Goal: Task Accomplishment & Management: Complete application form

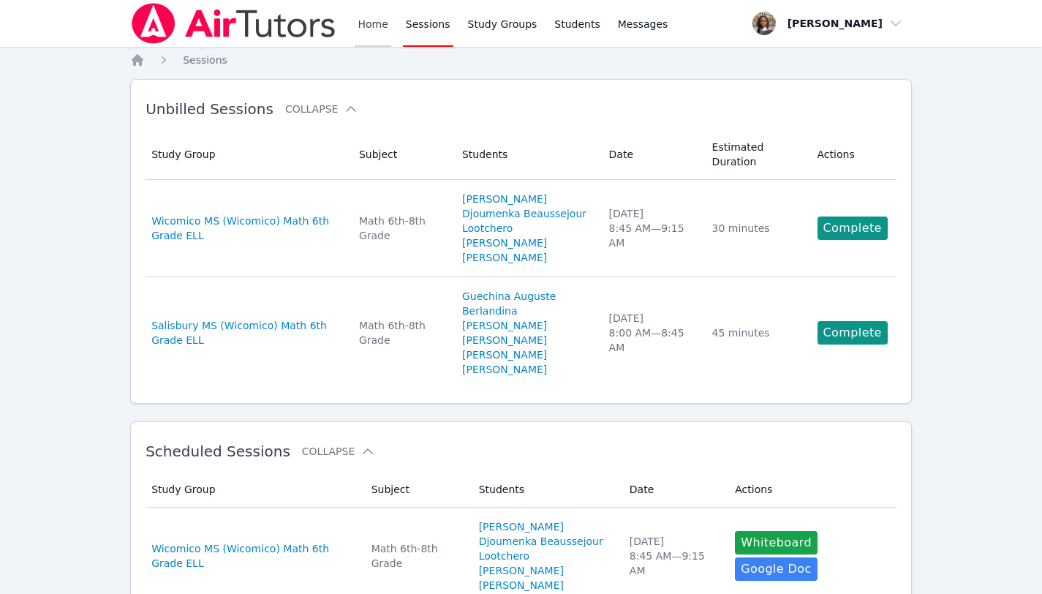
click at [373, 27] on link "Home" at bounding box center [373, 23] width 36 height 47
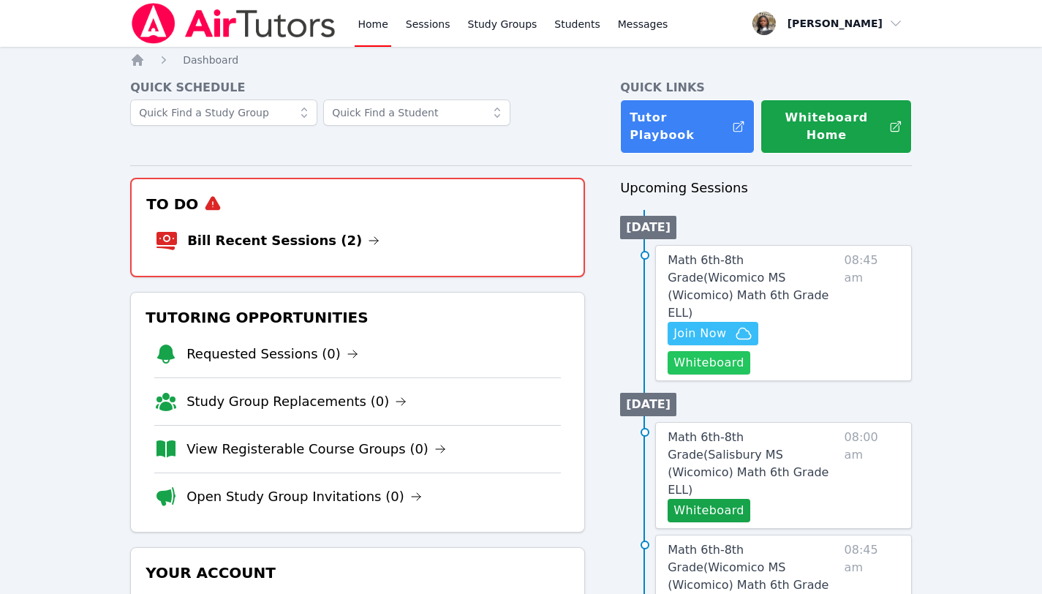
click at [706, 351] on button "Whiteboard" at bounding box center [709, 362] width 83 height 23
click at [444, 21] on link "Sessions" at bounding box center [428, 23] width 50 height 47
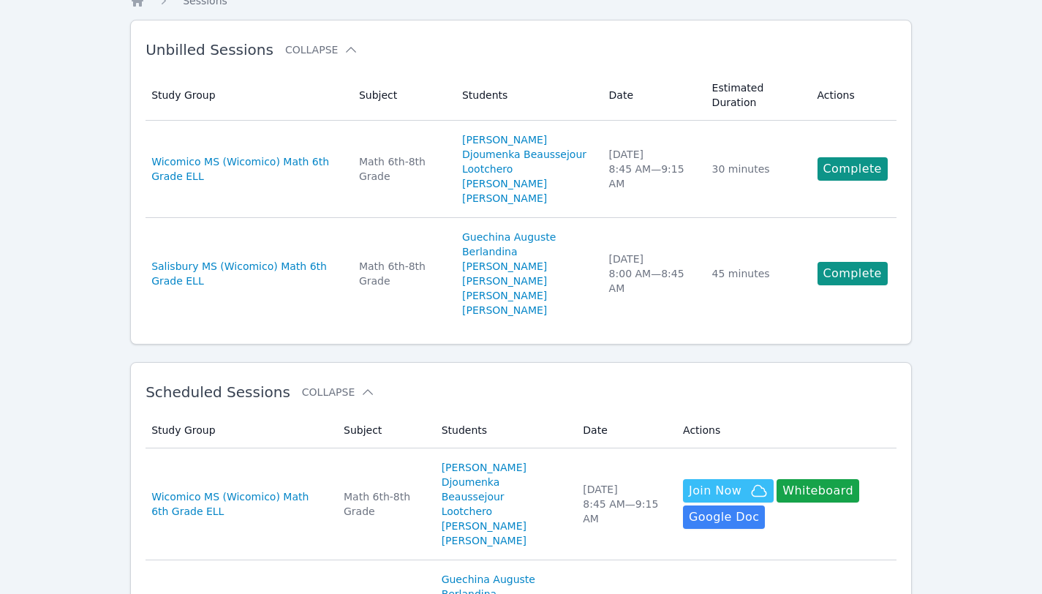
scroll to position [61, 0]
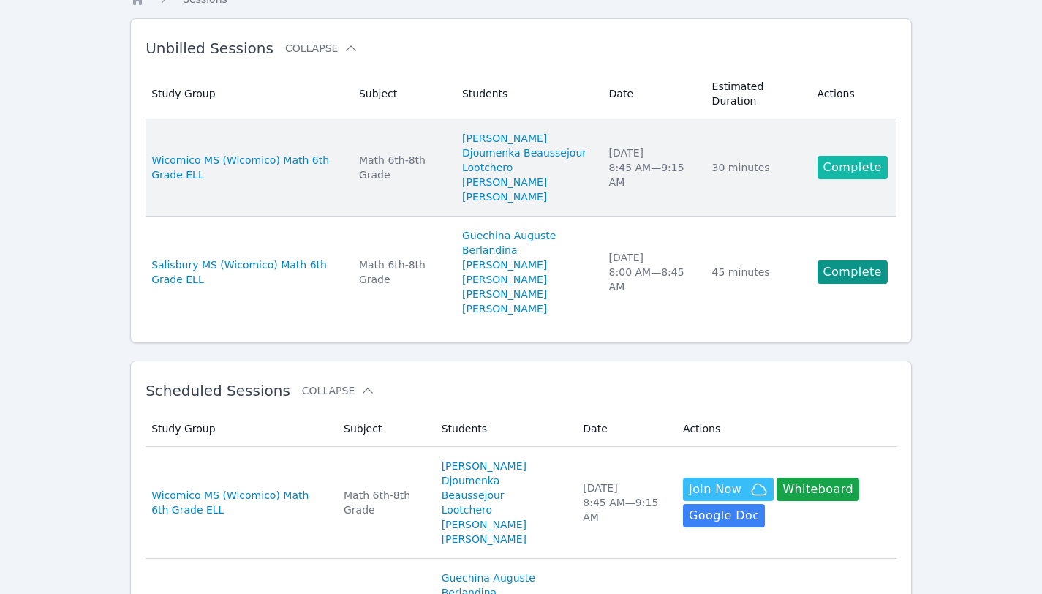
click at [842, 163] on link "Complete" at bounding box center [852, 167] width 70 height 23
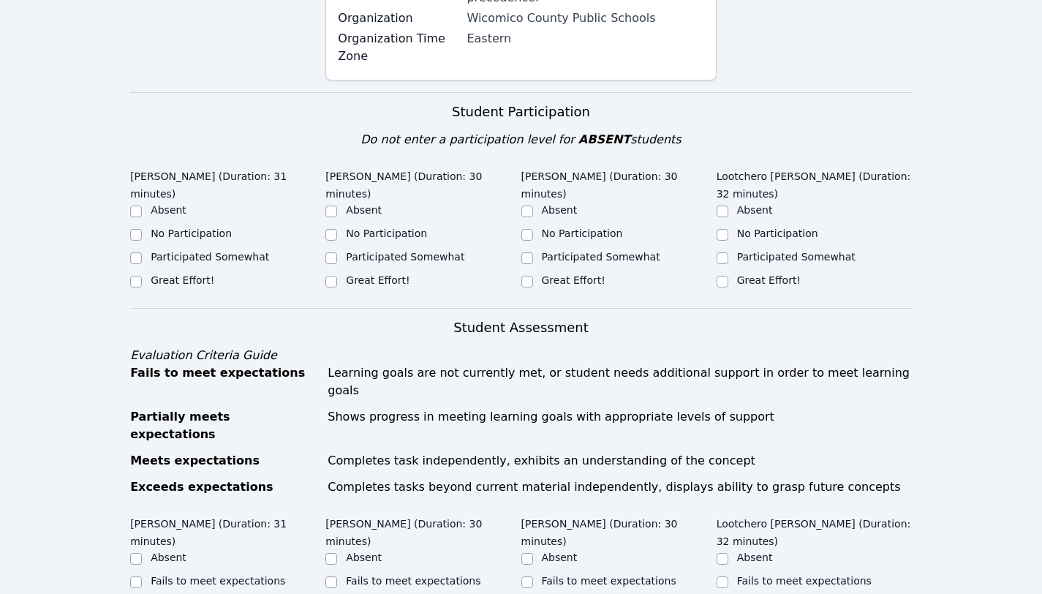
scroll to position [418, 0]
click at [135, 280] on input "Great Effort!" at bounding box center [136, 280] width 12 height 12
checkbox input "true"
click at [336, 280] on input "Great Effort!" at bounding box center [331, 280] width 12 height 12
checkbox input "true"
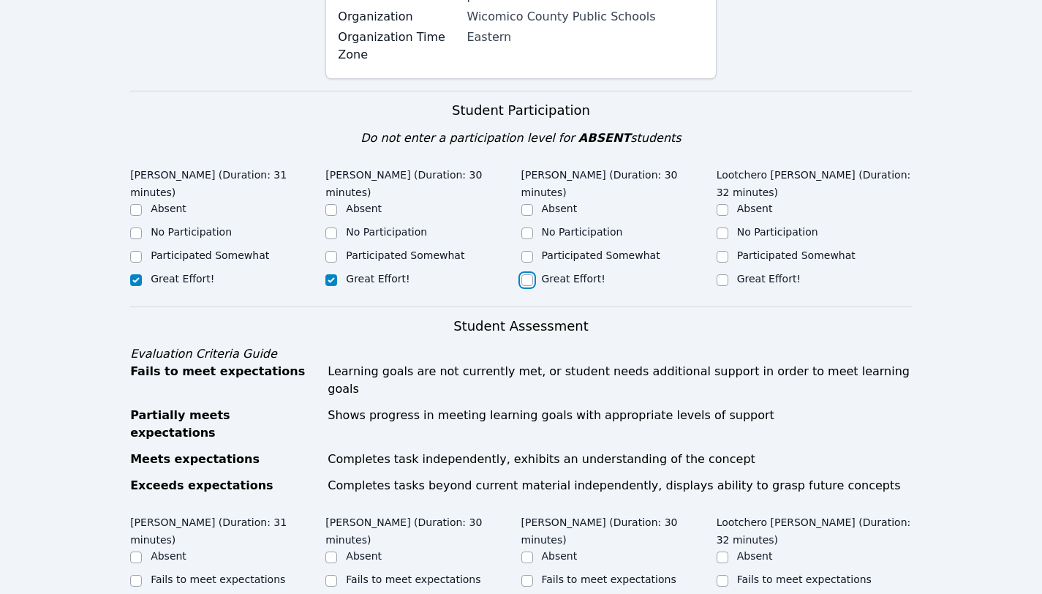
click at [526, 274] on input "Great Effort!" at bounding box center [527, 280] width 12 height 12
checkbox input "true"
click at [725, 274] on input "Great Effort!" at bounding box center [723, 280] width 12 height 12
checkbox input "true"
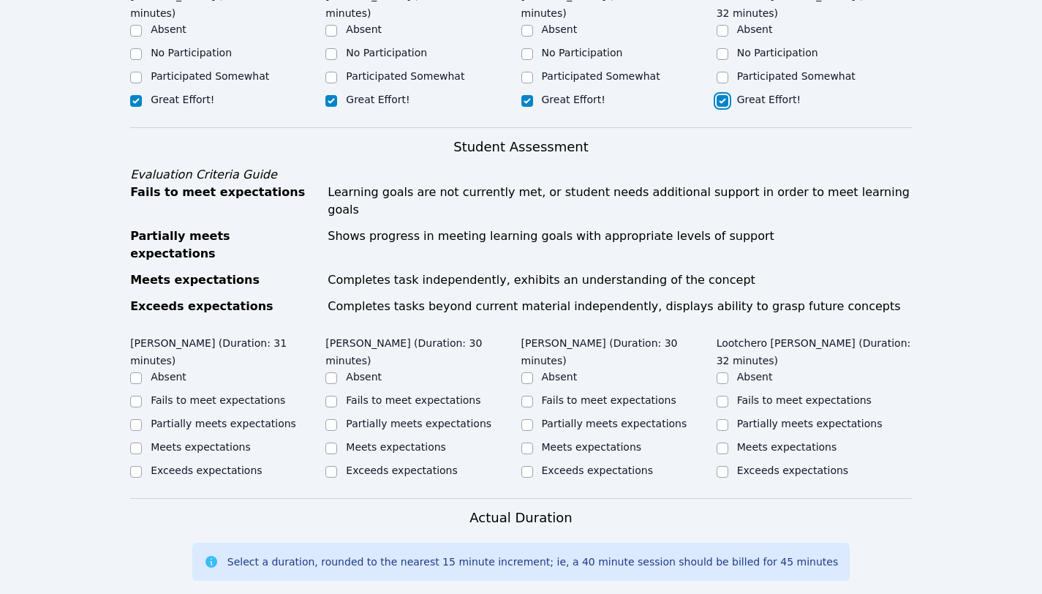
scroll to position [600, 0]
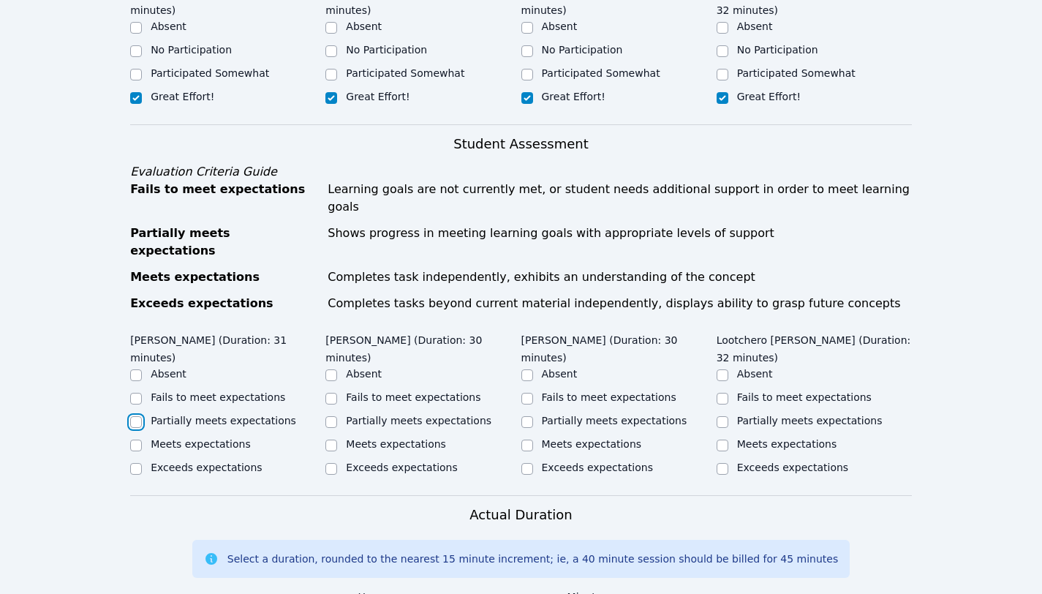
click at [132, 416] on input "Partially meets expectations" at bounding box center [136, 422] width 12 height 12
checkbox input "true"
click at [333, 416] on input "Partially meets expectations" at bounding box center [331, 422] width 12 height 12
checkbox input "true"
click at [526, 416] on input "Partially meets expectations" at bounding box center [527, 422] width 12 height 12
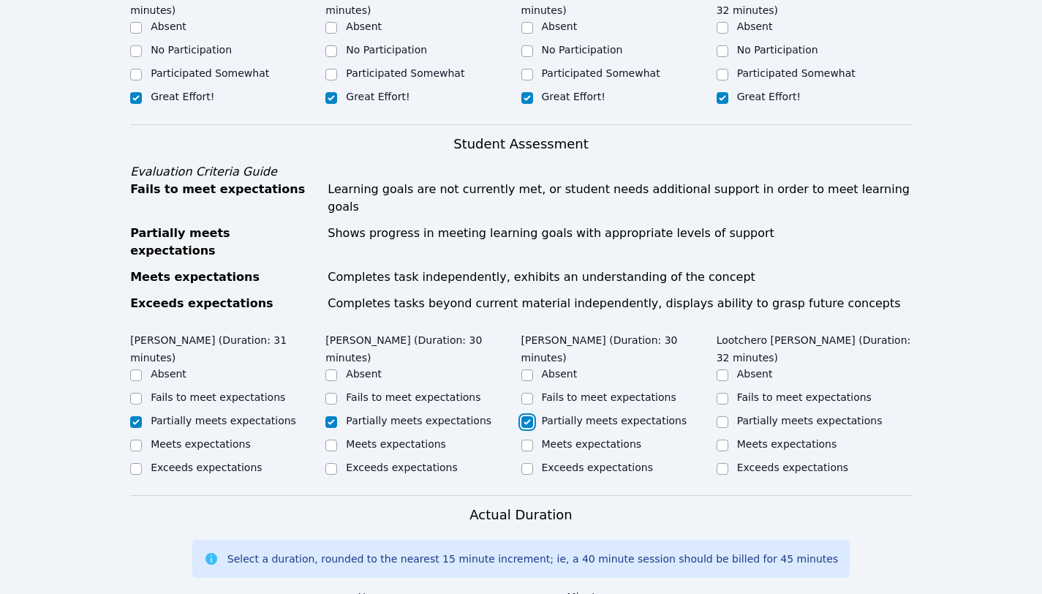
checkbox input "true"
click at [725, 416] on input "Partially meets expectations" at bounding box center [723, 422] width 12 height 12
checkbox input "true"
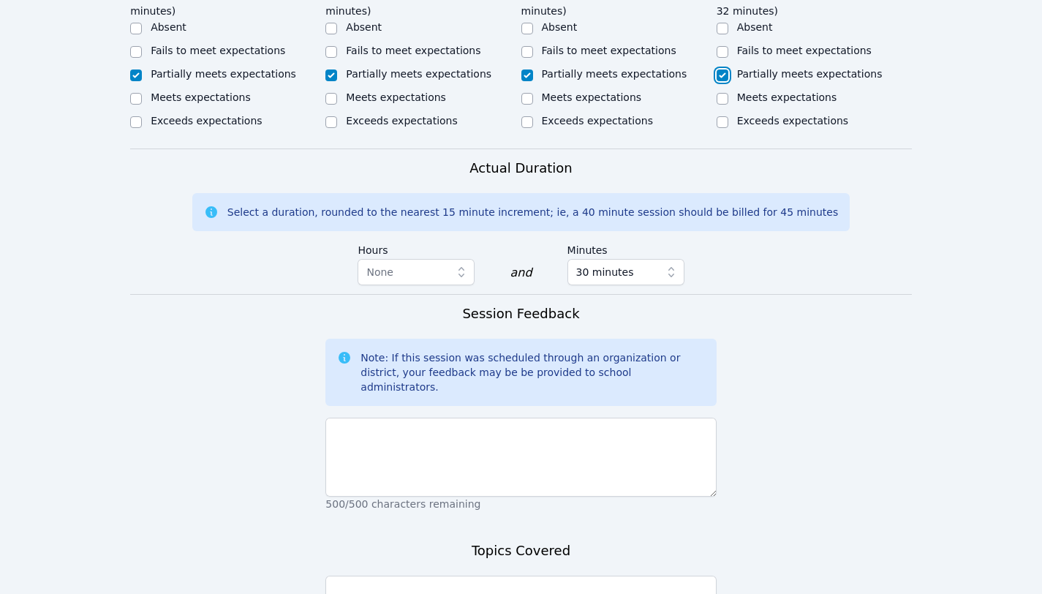
scroll to position [976, 0]
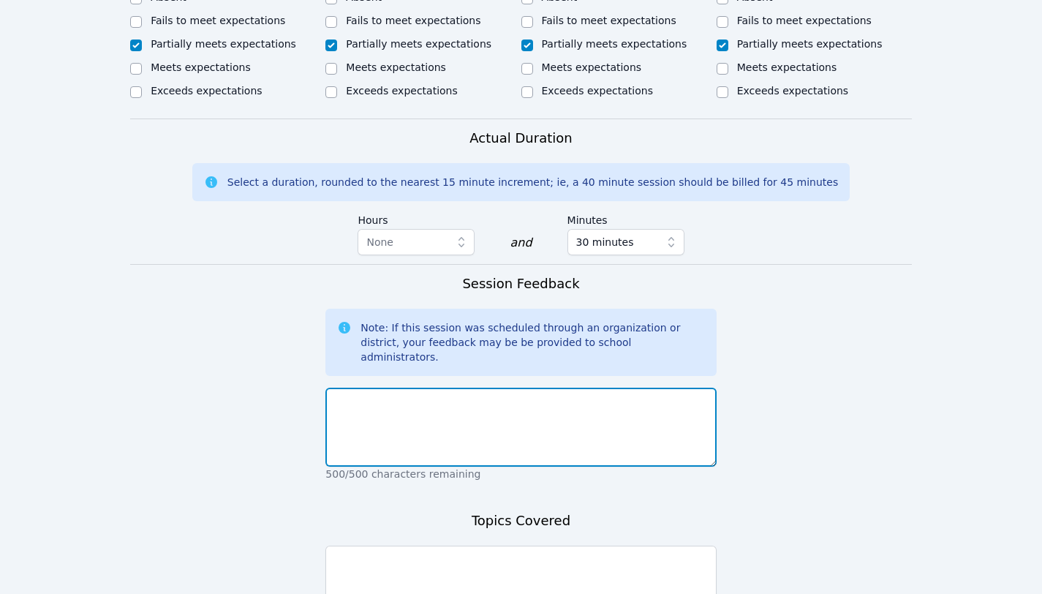
click at [548, 388] on textarea at bounding box center [520, 427] width 390 height 79
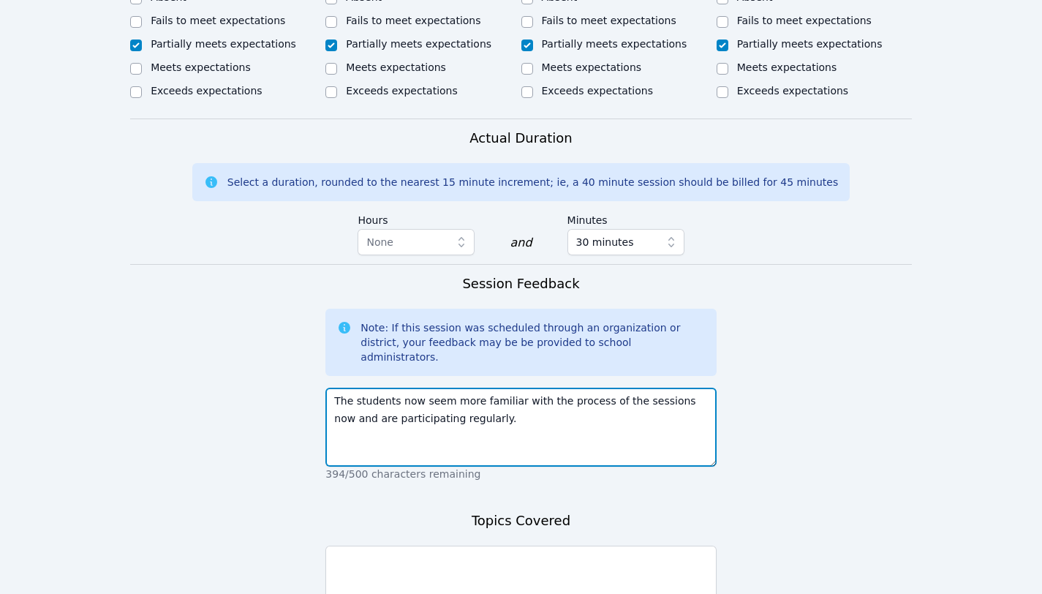
drag, startPoint x: 491, startPoint y: 375, endPoint x: 317, endPoint y: 352, distance: 174.8
click at [317, 352] on form "Student Participation Do not enter a participation level for ABSENT students [P…" at bounding box center [521, 125] width 782 height 1187
type textarea "The students now seem more familiar with the process of the sessions now and ar…"
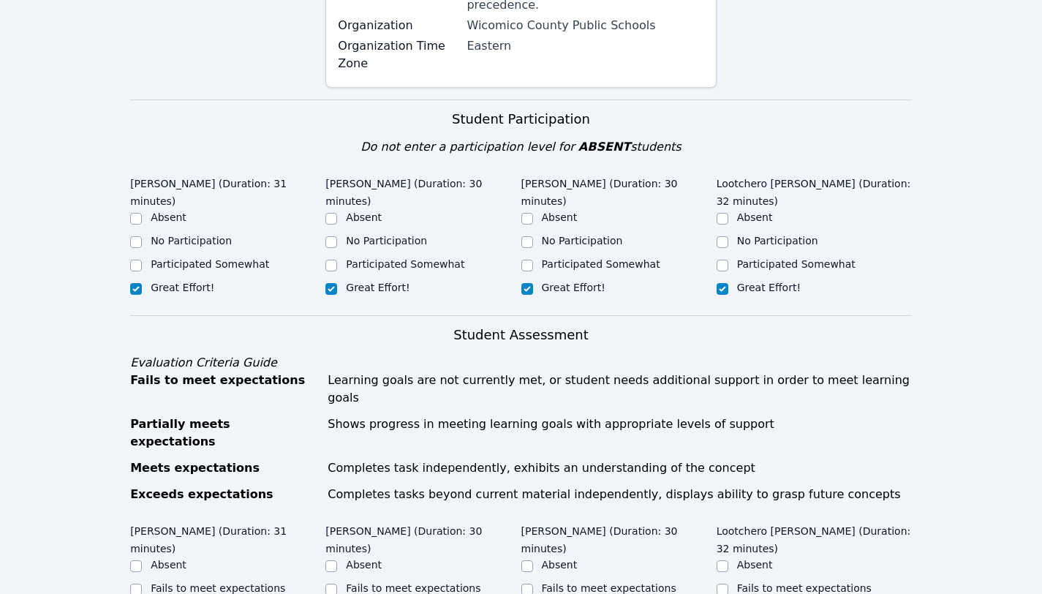
scroll to position [0, 0]
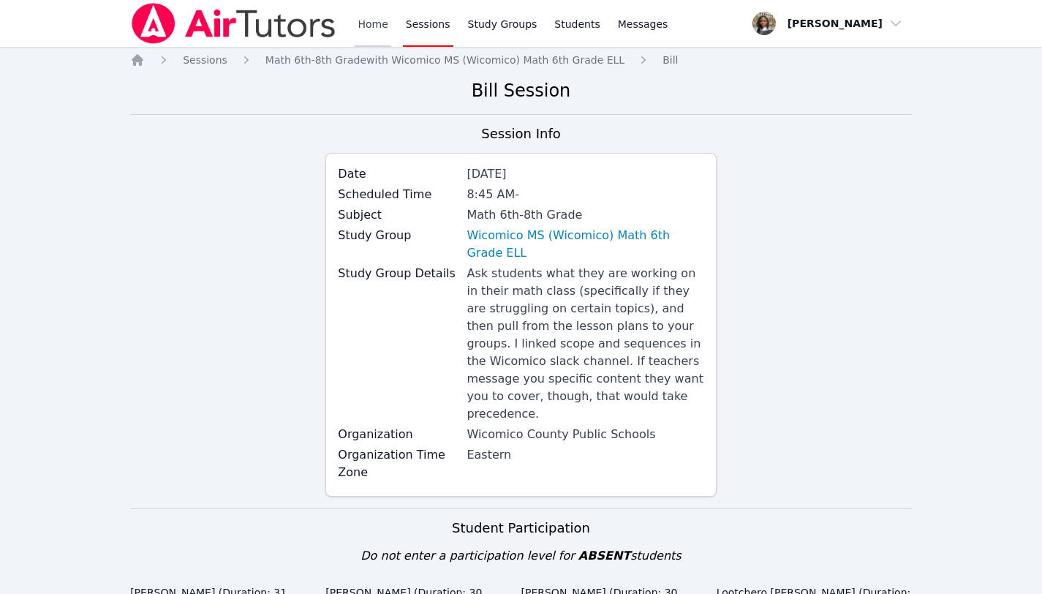
click at [375, 31] on link "Home" at bounding box center [373, 23] width 36 height 47
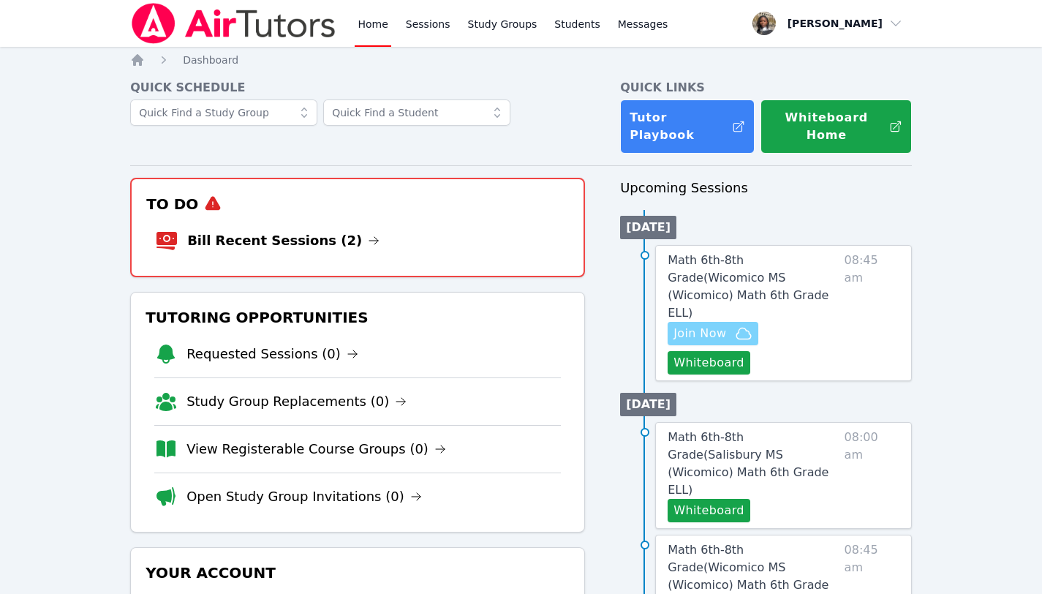
click at [678, 325] on span "Join Now" at bounding box center [699, 334] width 53 height 18
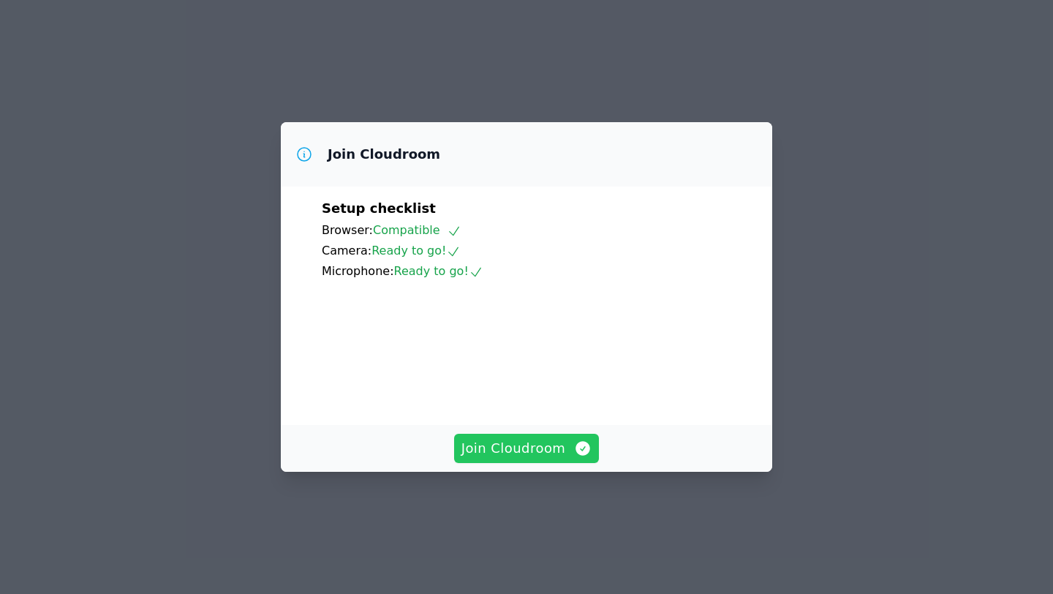
click at [539, 458] on span "Join Cloudroom" at bounding box center [526, 448] width 131 height 20
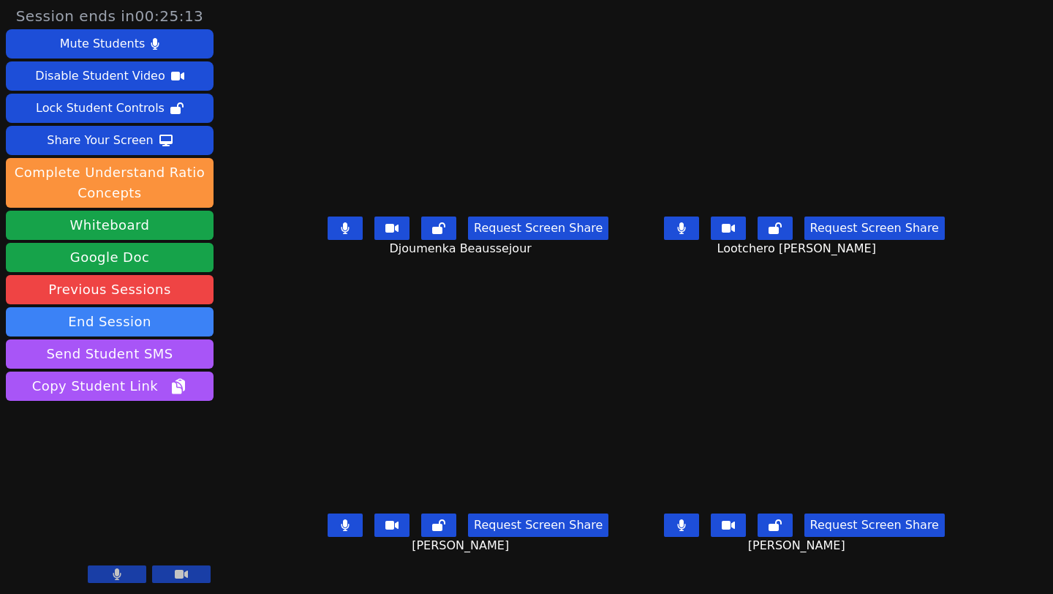
click at [699, 537] on button at bounding box center [681, 524] width 35 height 23
click at [685, 234] on icon at bounding box center [681, 228] width 8 height 12
click at [793, 240] on button at bounding box center [775, 227] width 35 height 23
click at [793, 537] on button at bounding box center [775, 524] width 35 height 23
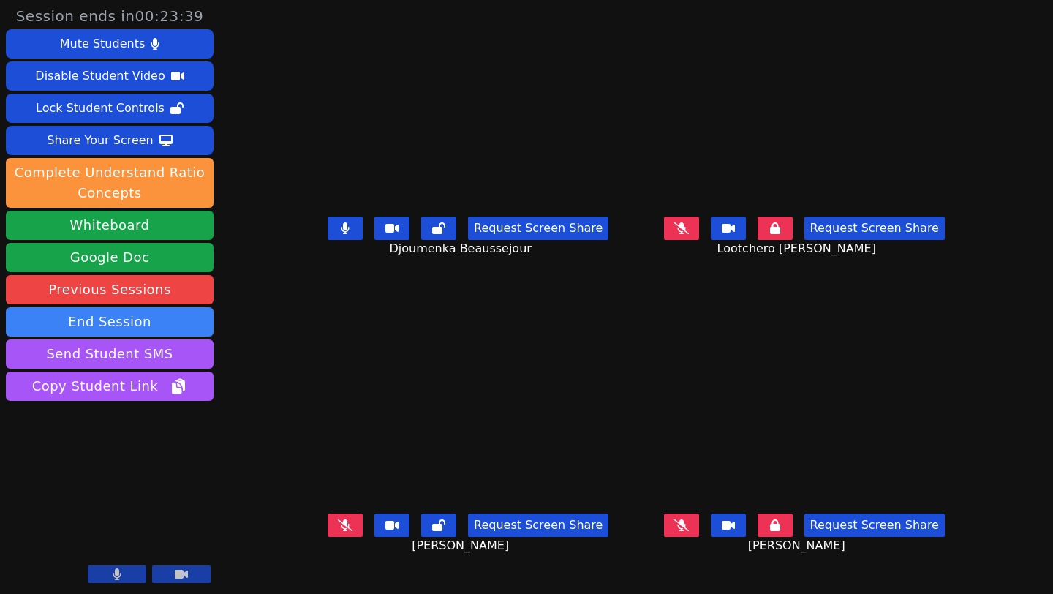
click at [328, 535] on button at bounding box center [345, 524] width 35 height 23
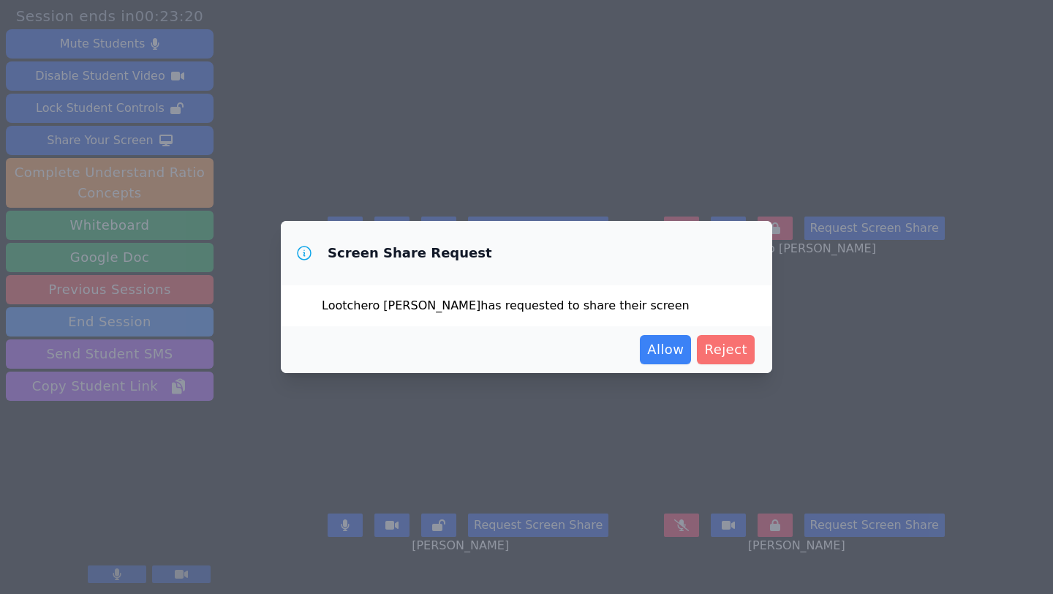
click at [719, 350] on span "Reject" at bounding box center [725, 349] width 43 height 20
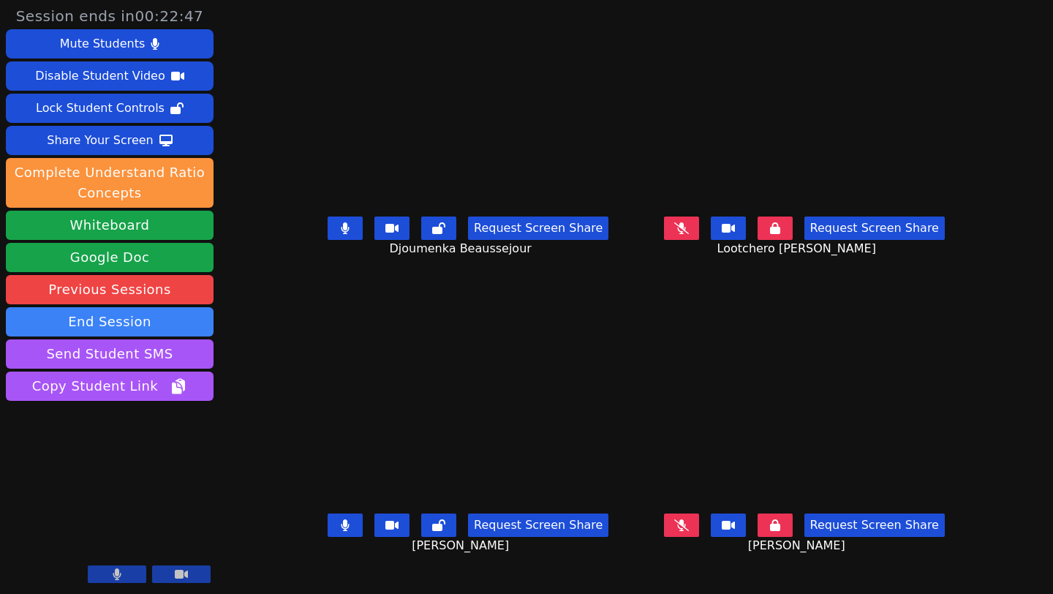
click at [341, 529] on icon at bounding box center [345, 525] width 9 height 12
click at [699, 240] on button at bounding box center [681, 227] width 35 height 23
click at [793, 240] on button at bounding box center [775, 227] width 35 height 23
click at [699, 537] on button at bounding box center [681, 524] width 35 height 23
click at [338, 531] on icon at bounding box center [345, 525] width 15 height 12
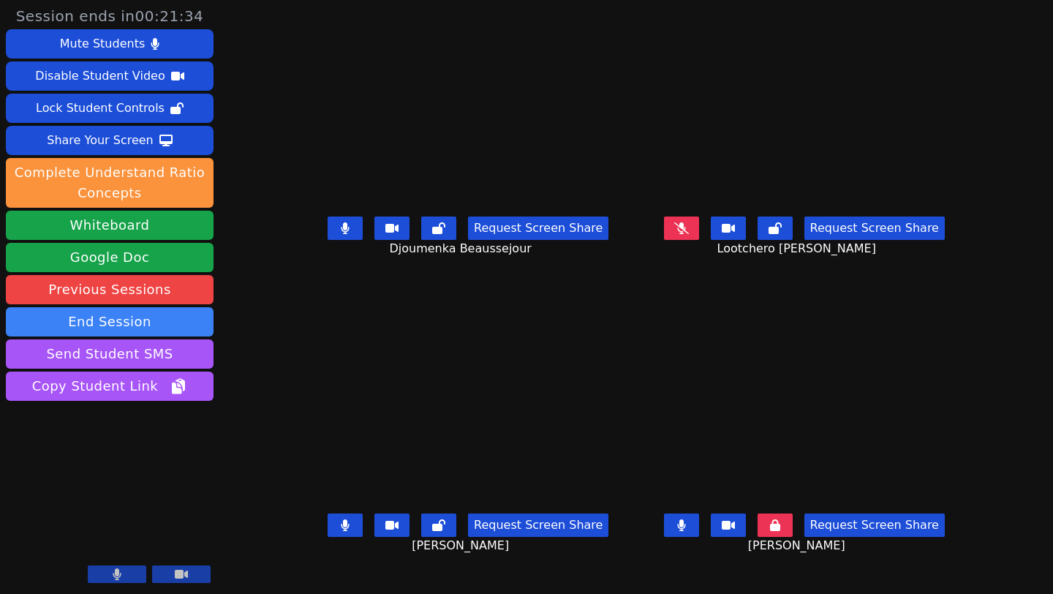
click at [699, 240] on button at bounding box center [681, 227] width 35 height 23
click at [782, 234] on icon at bounding box center [774, 228] width 13 height 12
click at [432, 531] on icon at bounding box center [438, 525] width 13 height 12
click at [728, 155] on video at bounding box center [804, 119] width 325 height 183
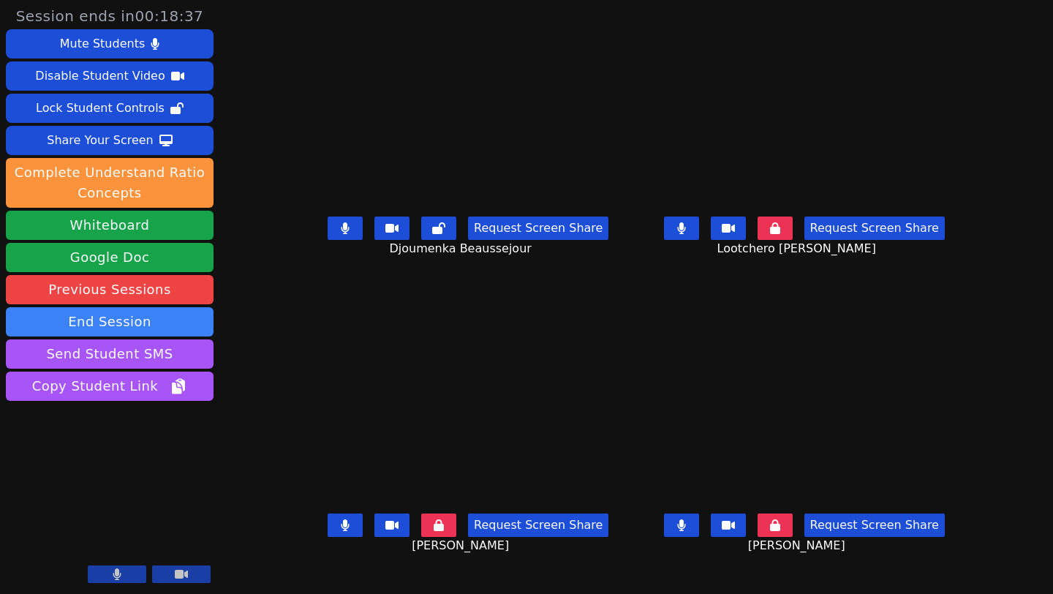
click at [728, 155] on video at bounding box center [804, 119] width 325 height 183
click at [413, 404] on video at bounding box center [467, 416] width 219 height 183
click at [341, 234] on icon at bounding box center [345, 228] width 9 height 12
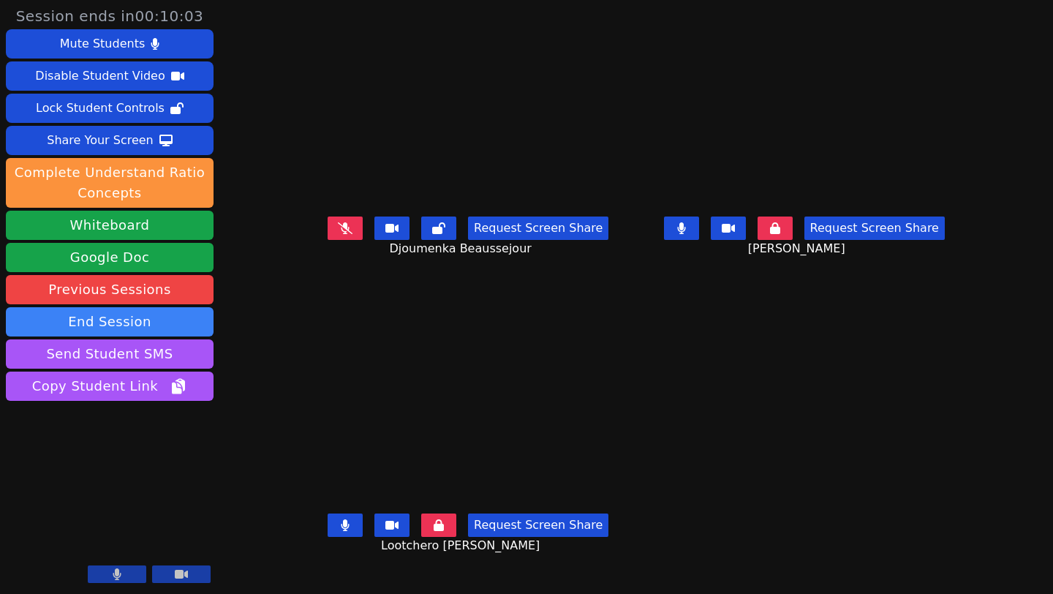
click at [328, 235] on button at bounding box center [345, 227] width 35 height 23
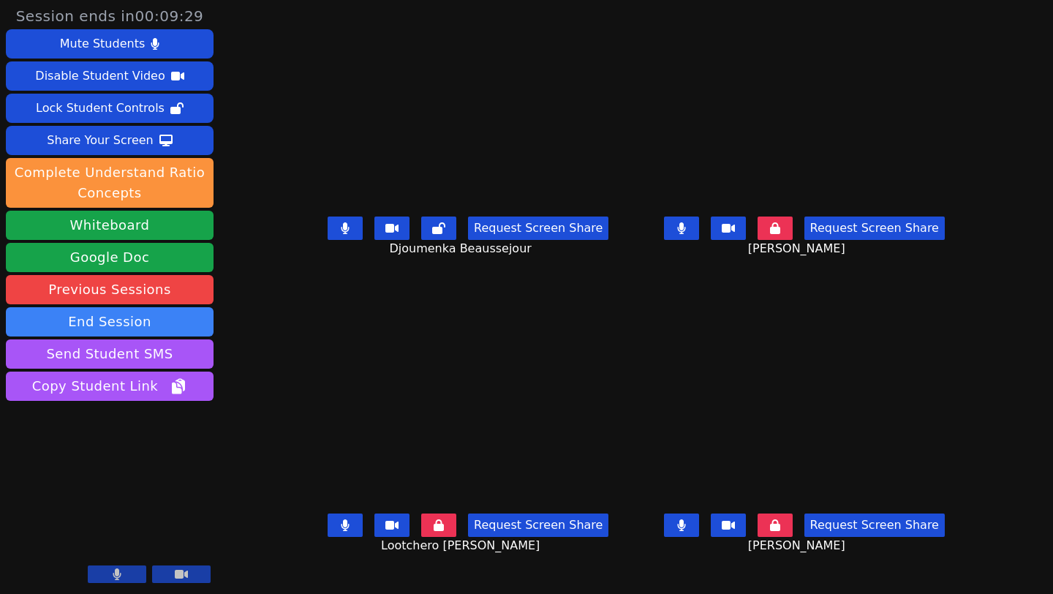
click at [328, 240] on button at bounding box center [345, 227] width 35 height 23
click at [630, 203] on main "Djoumenka Beaussejour Request Screen Share Djoumenka Beaussejour Jhonsley Jean …" at bounding box center [636, 297] width 660 height 594
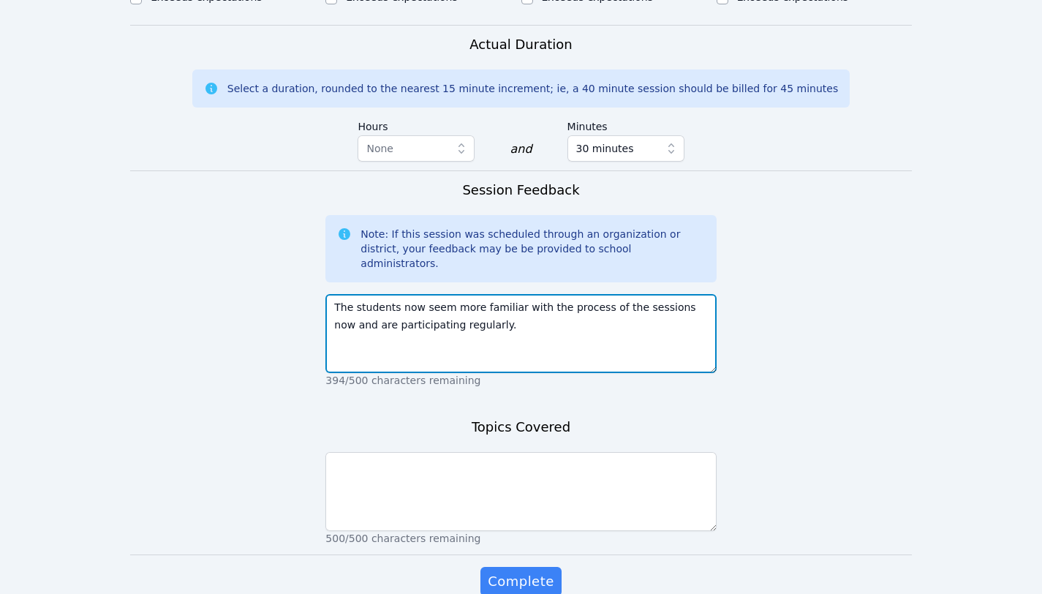
scroll to position [1092, 0]
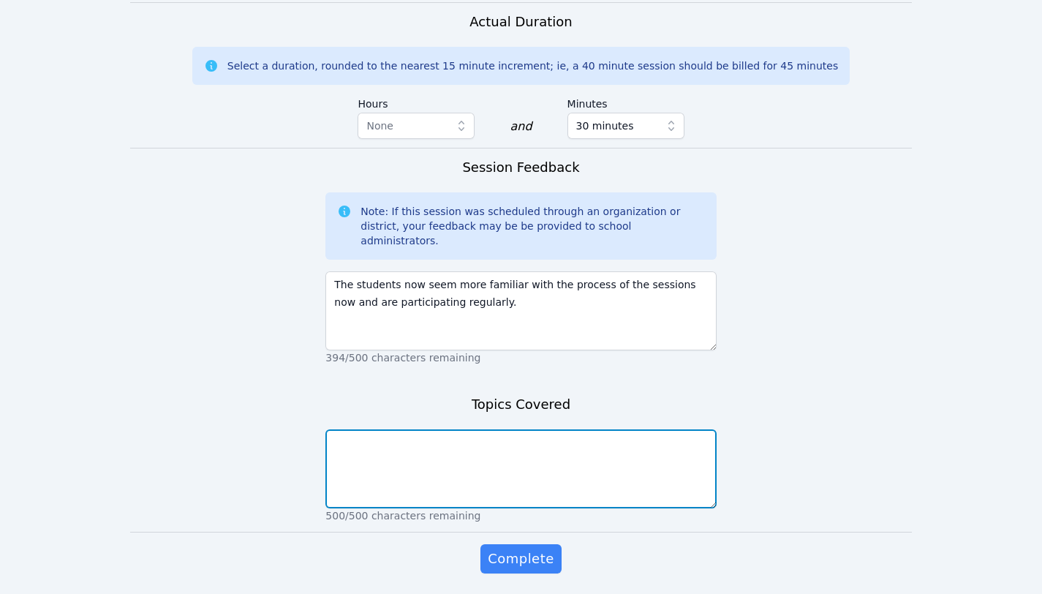
click at [418, 429] on textarea at bounding box center [520, 468] width 390 height 79
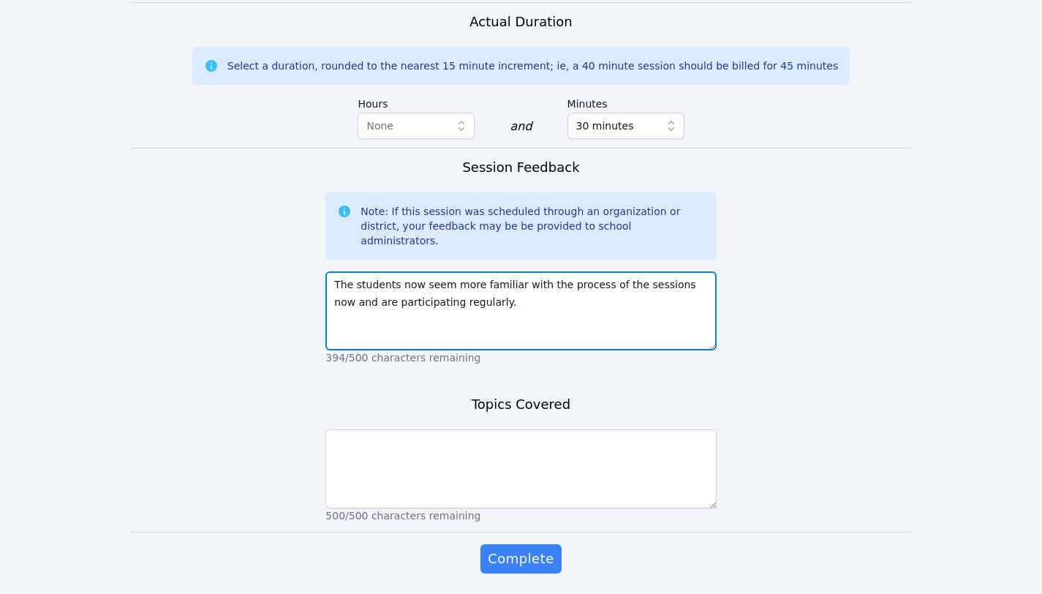
drag, startPoint x: 514, startPoint y: 255, endPoint x: 309, endPoint y: 219, distance: 208.0
click at [309, 219] on form "Student Participation Do not enter a participation level for ABSENT students Dj…" at bounding box center [521, 9] width 782 height 1187
paste textarea "Great start to week two - we expanded on what each week will look like. The stu…"
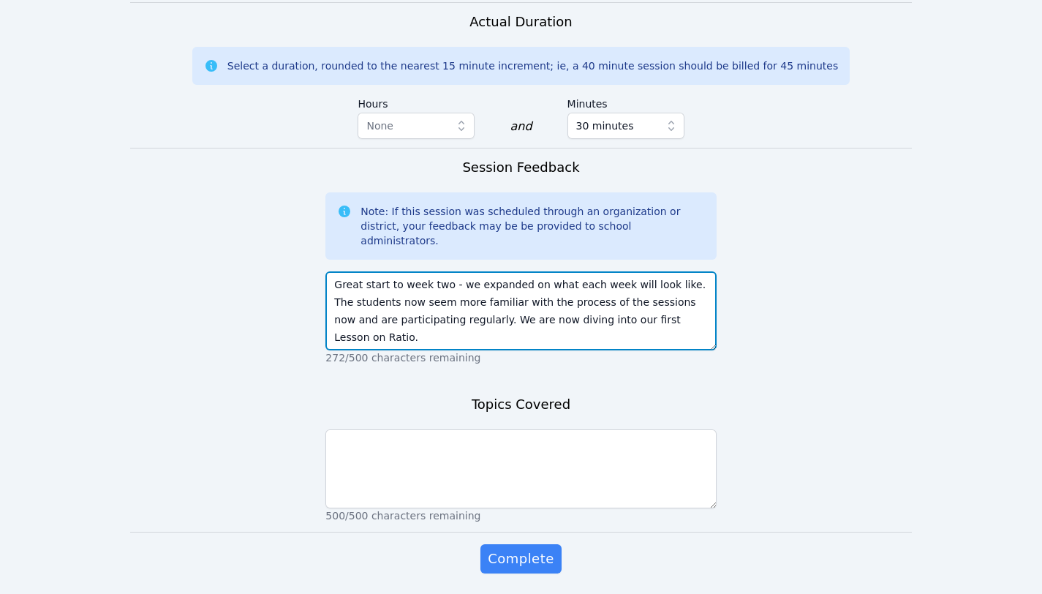
type textarea "Great start to week two - we expanded on what each week will look like. The stu…"
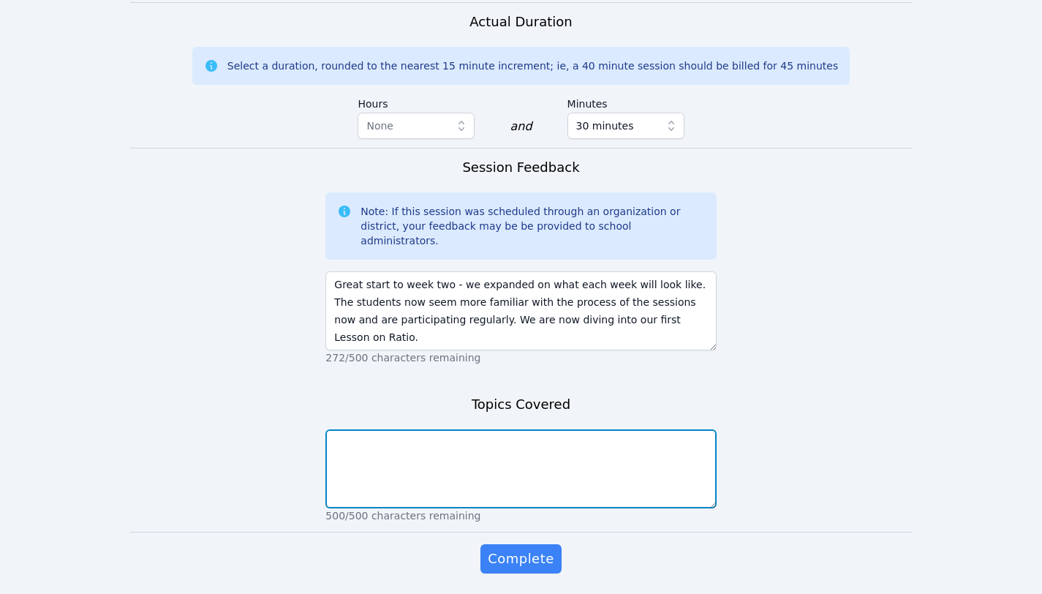
click at [397, 429] on textarea at bounding box center [520, 468] width 390 height 79
paste textarea "We used the previous things we learned about each other from the first week to …"
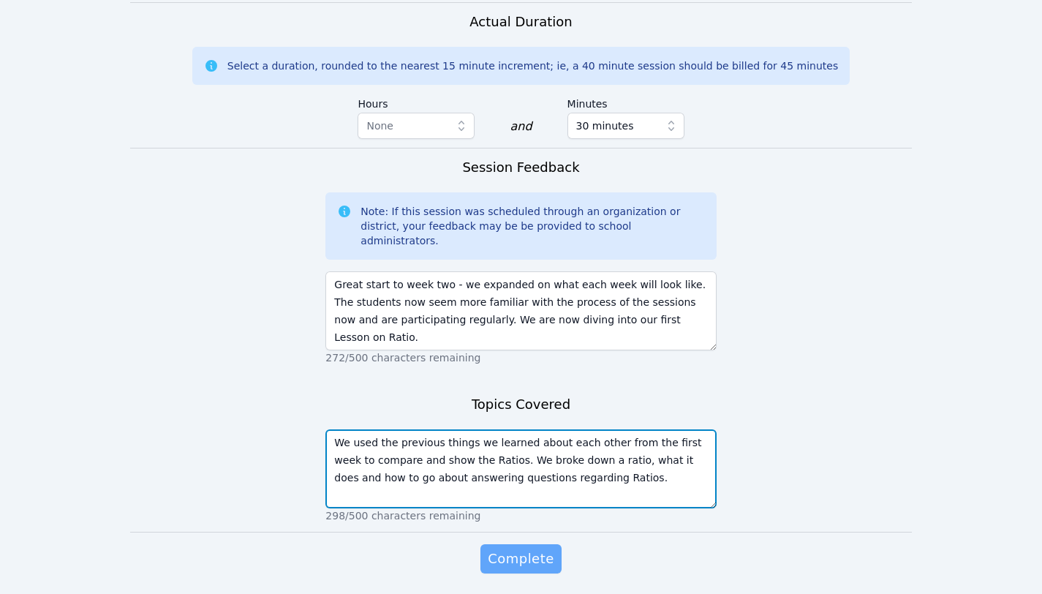
type textarea "We used the previous things we learned about each other from the first week to …"
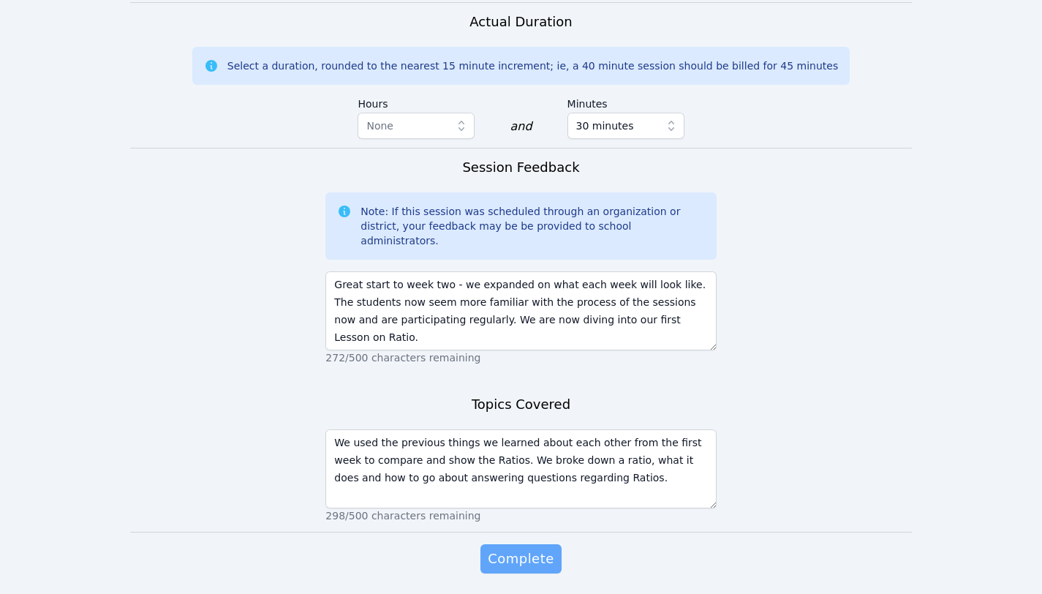
click at [522, 548] on span "Complete" at bounding box center [521, 558] width 66 height 20
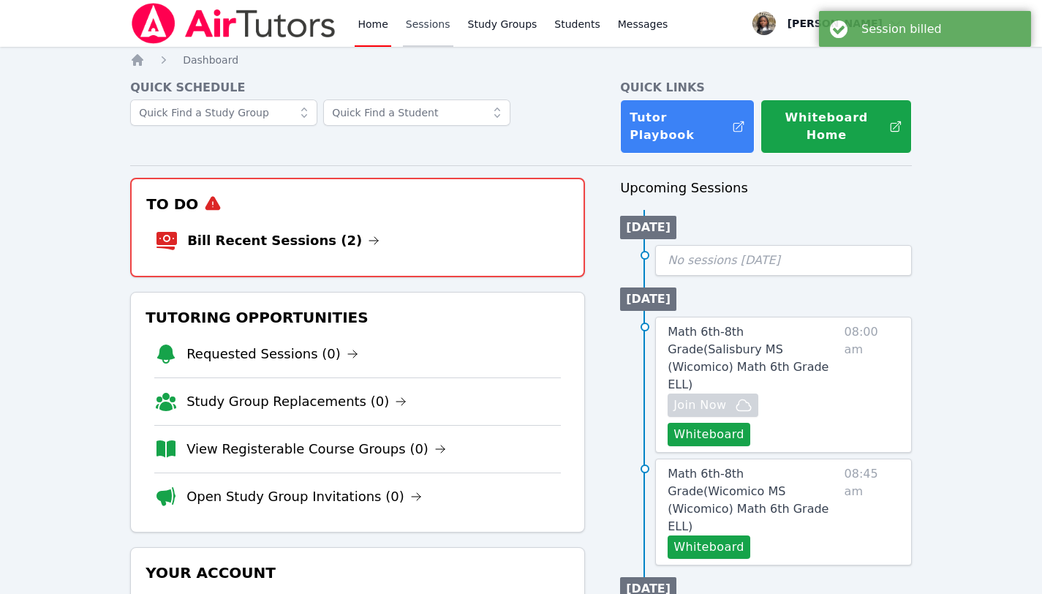
click at [431, 26] on link "Sessions" at bounding box center [428, 23] width 50 height 47
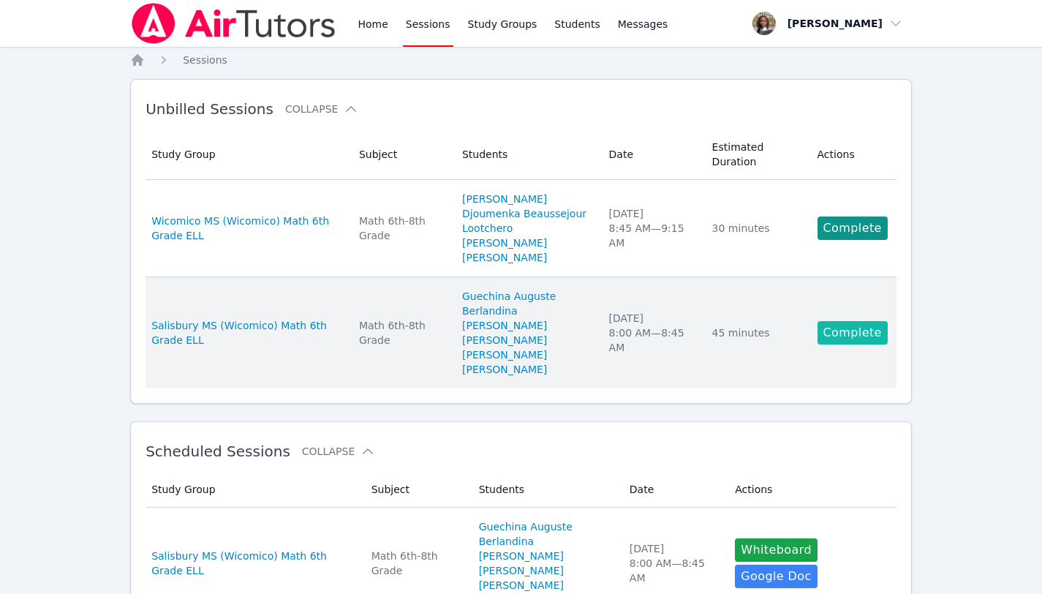
click at [859, 323] on link "Complete" at bounding box center [852, 332] width 70 height 23
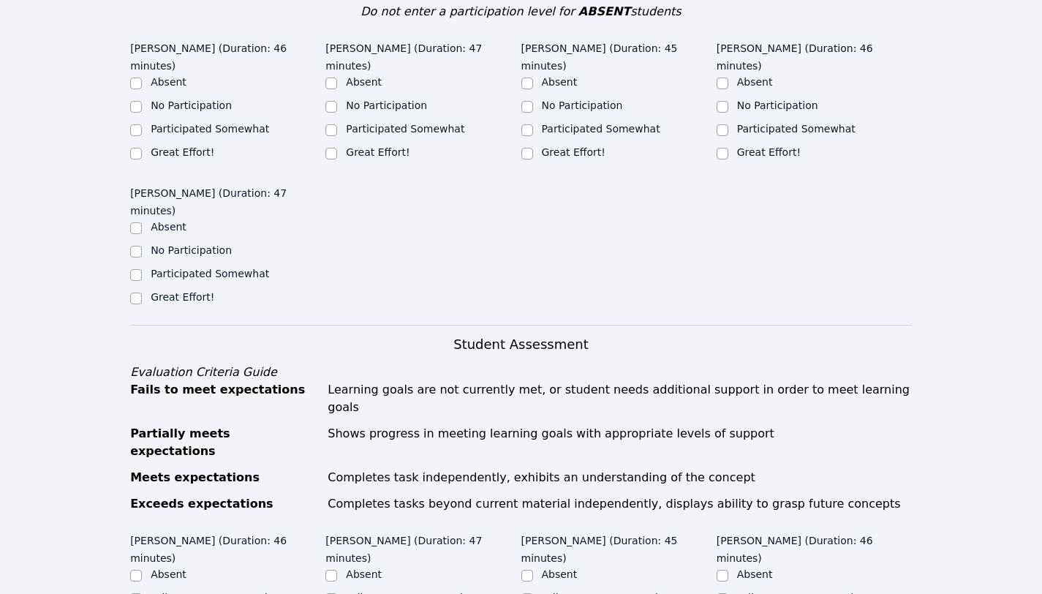
scroll to position [502, 0]
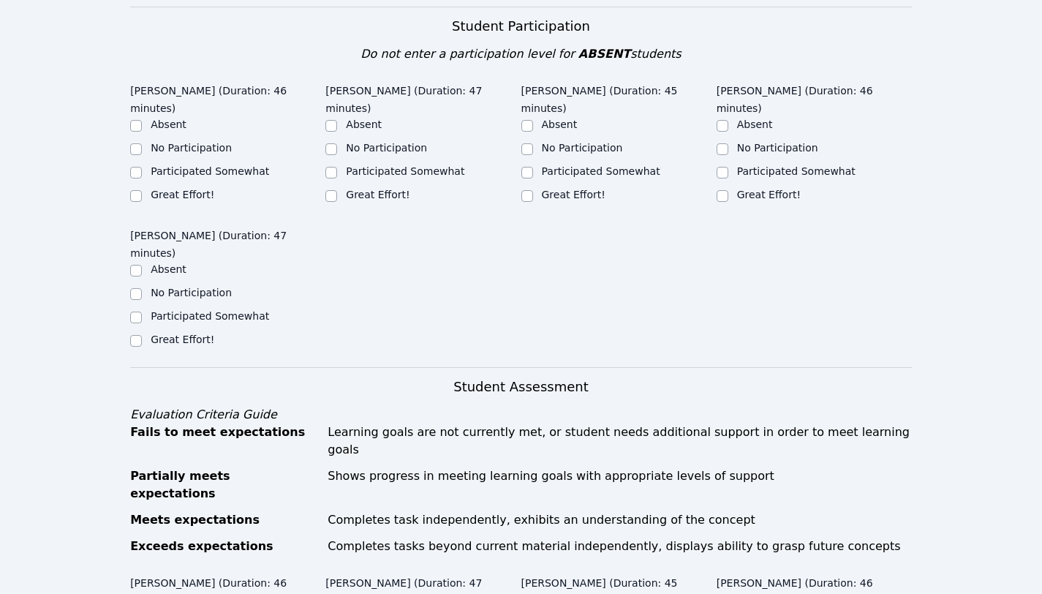
click at [197, 194] on label "Great Effort!" at bounding box center [183, 195] width 64 height 12
click at [142, 194] on input "Great Effort!" at bounding box center [136, 196] width 12 height 12
checkbox input "true"
click at [382, 189] on label "Great Effort!" at bounding box center [378, 195] width 64 height 12
click at [337, 190] on input "Great Effort!" at bounding box center [331, 196] width 12 height 12
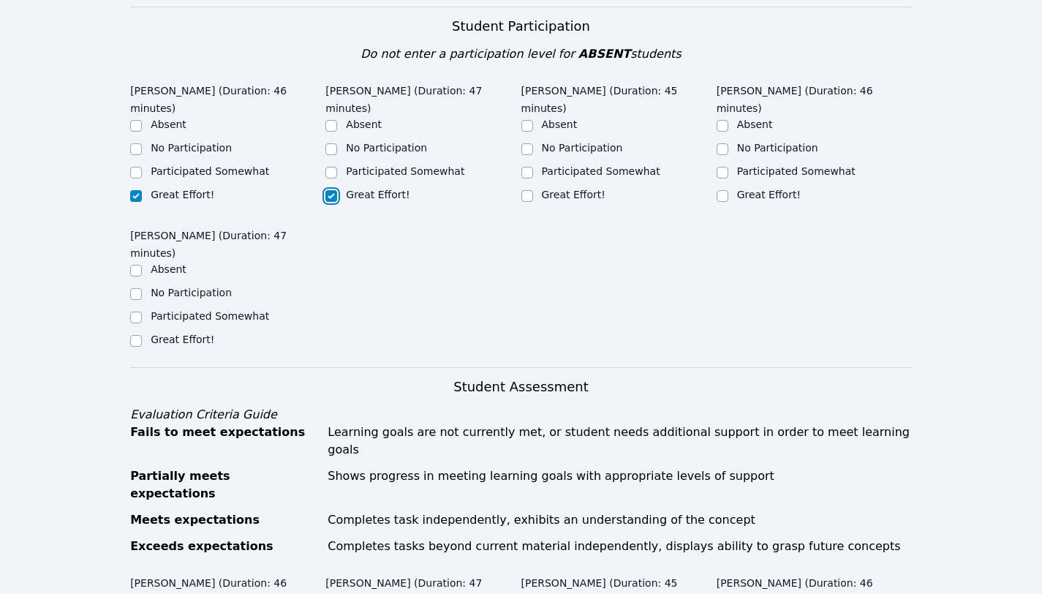
checkbox input "true"
click at [556, 194] on label "Great Effort!" at bounding box center [574, 195] width 64 height 12
click at [533, 194] on input "Great Effort!" at bounding box center [527, 196] width 12 height 12
checkbox input "true"
click at [766, 189] on label "Great Effort!" at bounding box center [769, 195] width 64 height 12
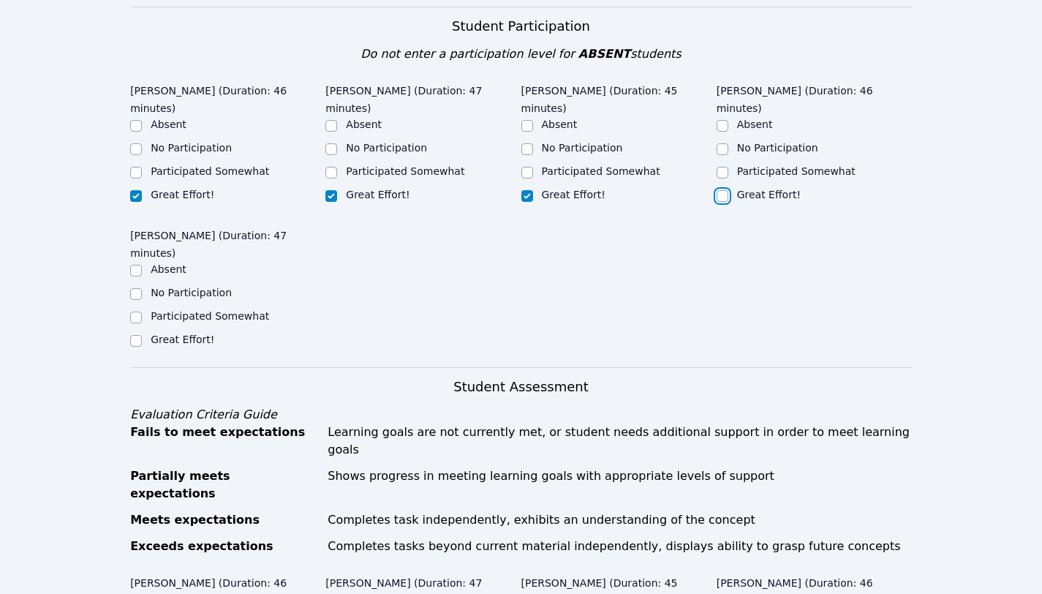
click at [728, 190] on input "Great Effort!" at bounding box center [723, 196] width 12 height 12
checkbox input "true"
click at [184, 340] on label "Great Effort!" at bounding box center [183, 339] width 64 height 12
click at [142, 340] on input "Great Effort!" at bounding box center [136, 341] width 12 height 12
checkbox input "true"
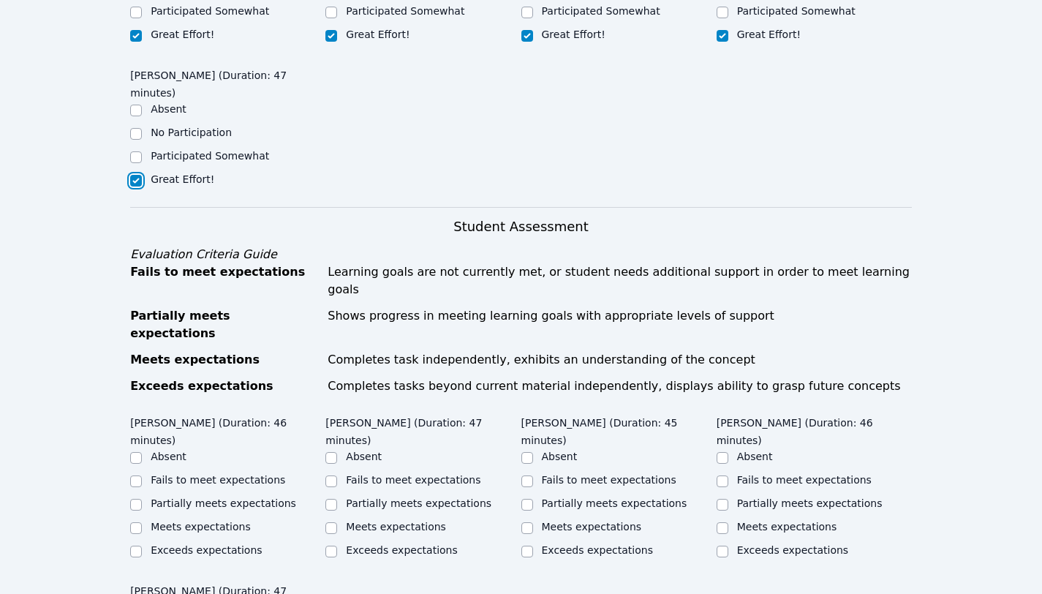
scroll to position [824, 0]
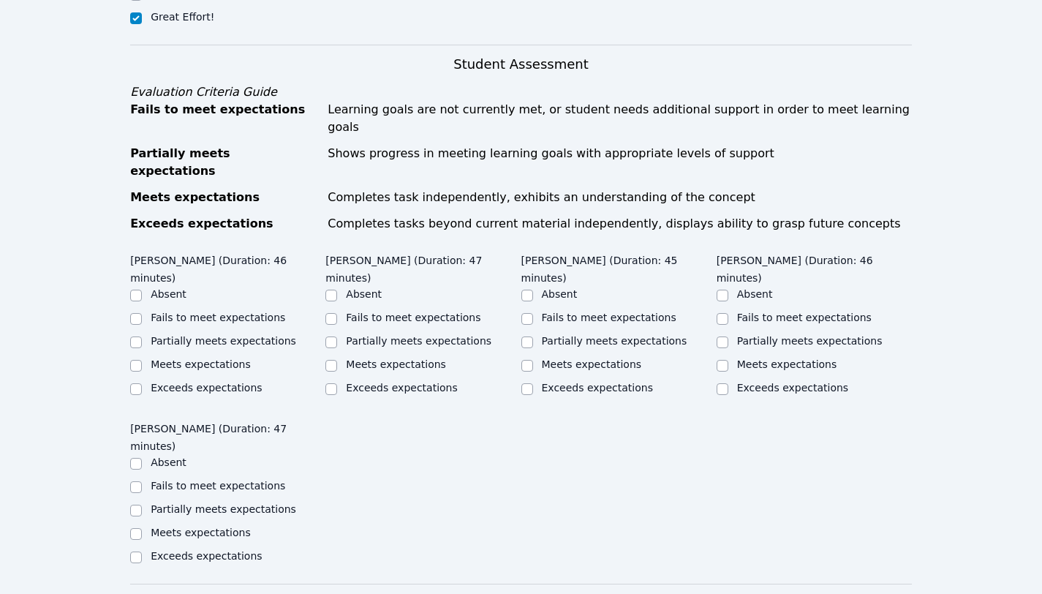
click at [228, 335] on label "Partially meets expectations" at bounding box center [224, 341] width 146 height 12
click at [142, 336] on input "Partially meets expectations" at bounding box center [136, 342] width 12 height 12
checkbox input "true"
click at [415, 335] on label "Partially meets expectations" at bounding box center [419, 341] width 146 height 12
click at [337, 336] on input "Partially meets expectations" at bounding box center [331, 342] width 12 height 12
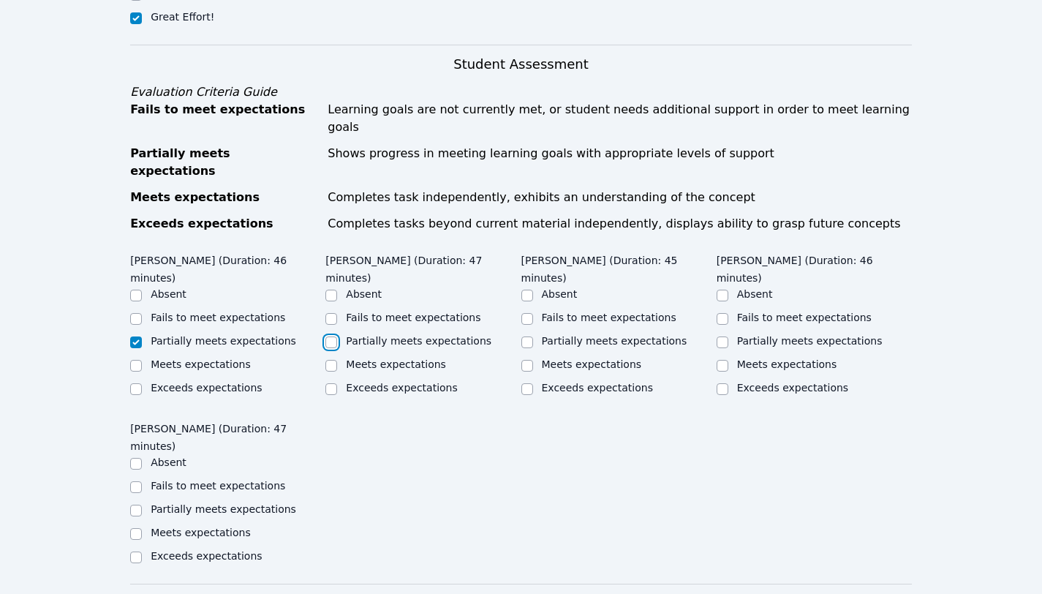
checkbox input "true"
click at [570, 335] on label "Partially meets expectations" at bounding box center [615, 341] width 146 height 12
click at [533, 336] on input "Partially meets expectations" at bounding box center [527, 342] width 12 height 12
checkbox input "true"
click at [759, 335] on label "Partially meets expectations" at bounding box center [810, 341] width 146 height 12
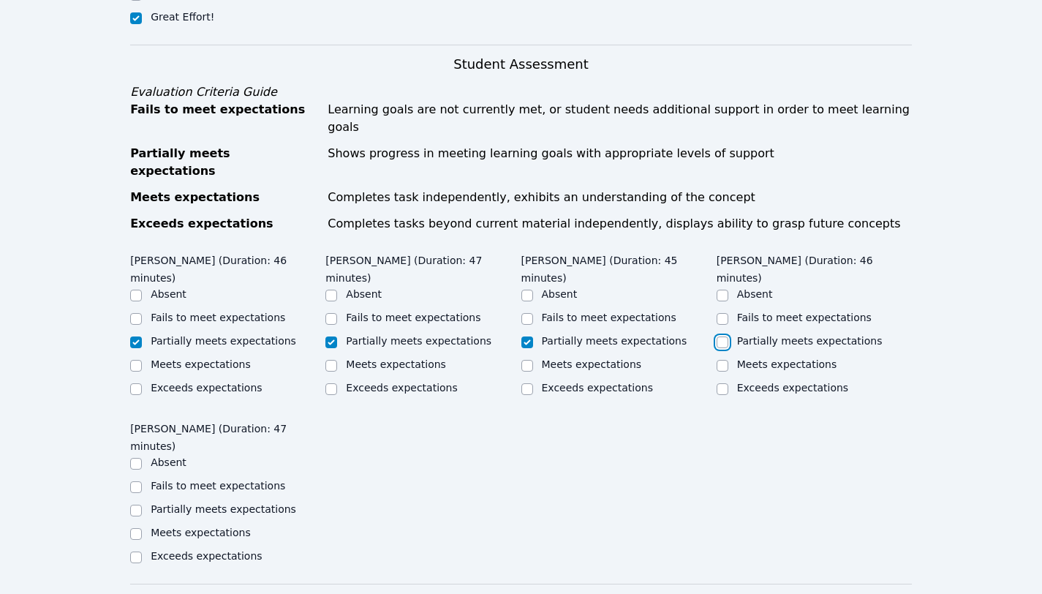
click at [728, 336] on input "Partially meets expectations" at bounding box center [723, 342] width 12 height 12
checkbox input "true"
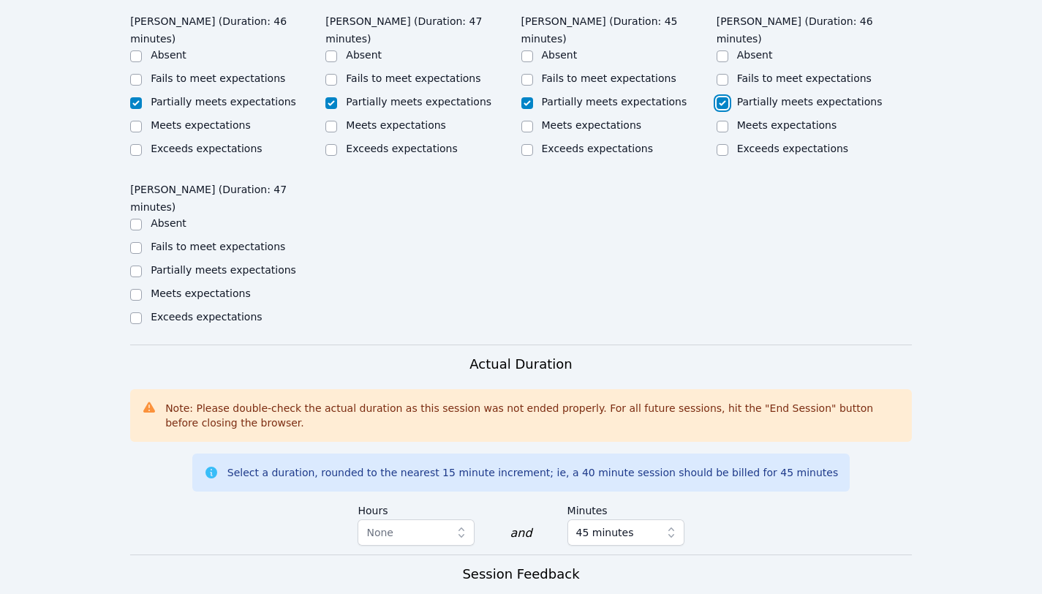
scroll to position [1097, 0]
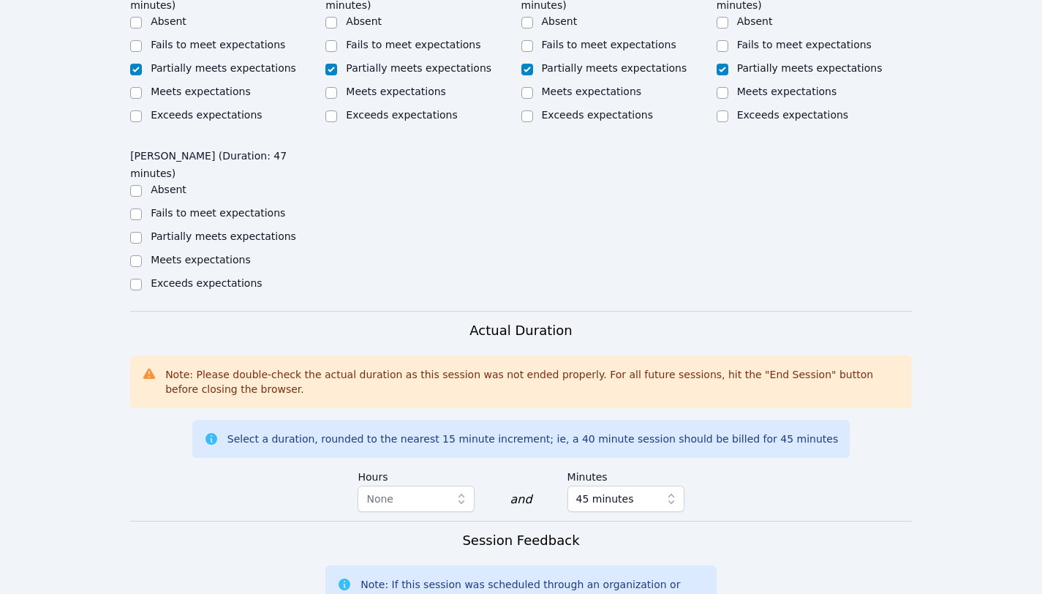
click at [219, 230] on label "Partially meets expectations" at bounding box center [224, 236] width 146 height 12
click at [142, 232] on input "Partially meets expectations" at bounding box center [136, 238] width 12 height 12
checkbox input "true"
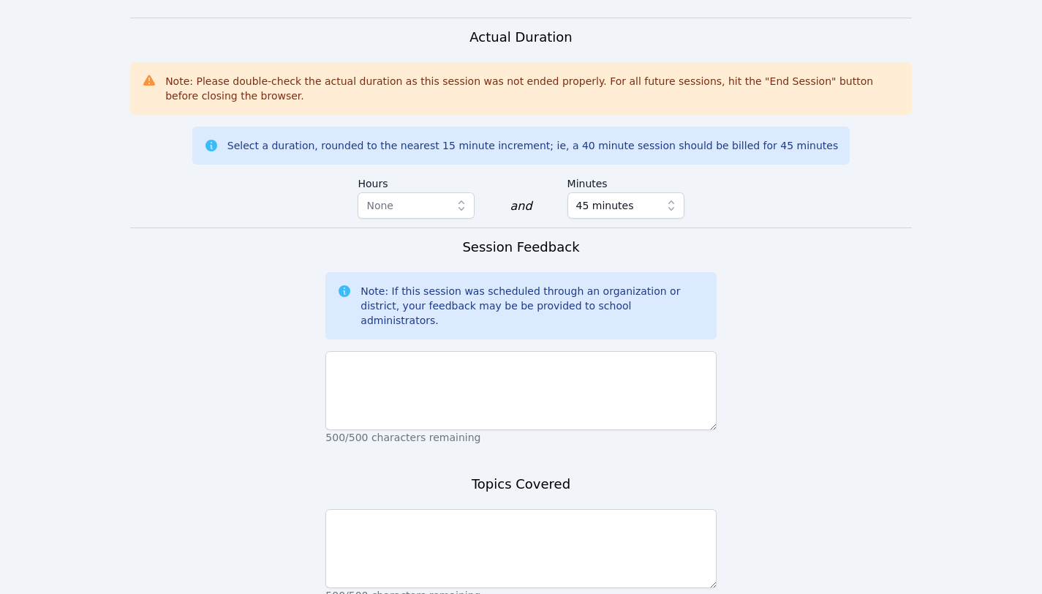
scroll to position [1393, 0]
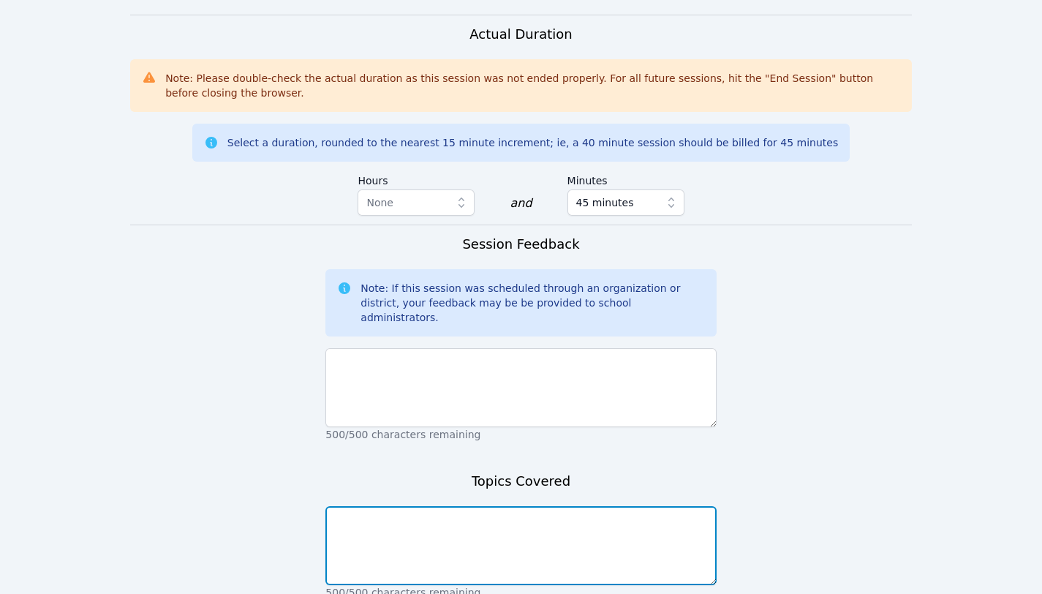
click at [442, 506] on textarea at bounding box center [520, 545] width 390 height 79
paste textarea "We used the previous things we learned about each other from the first week to …"
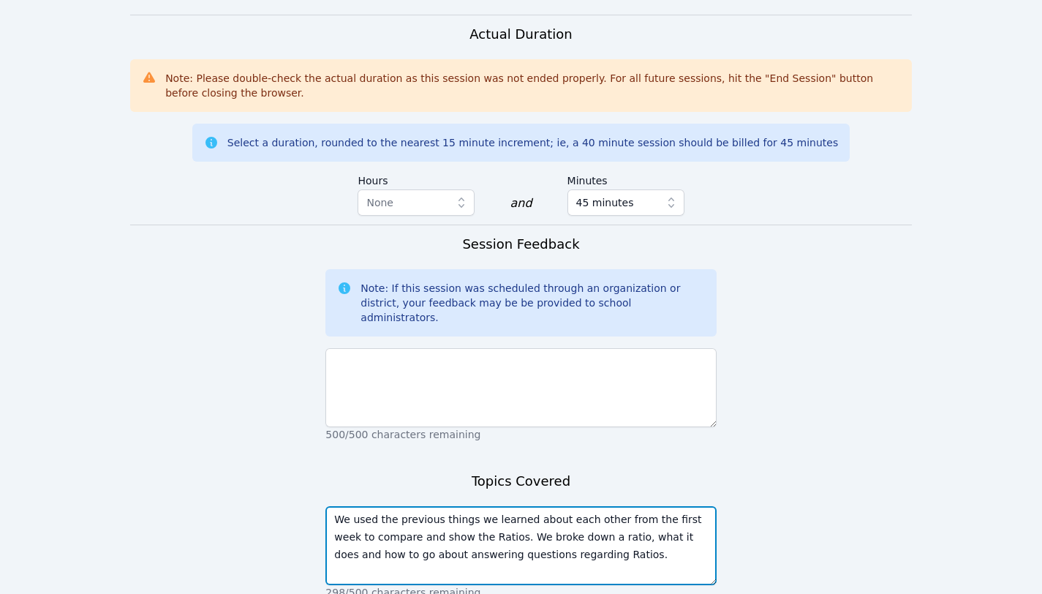
type textarea "We used the previous things we learned about each other from the first week to …"
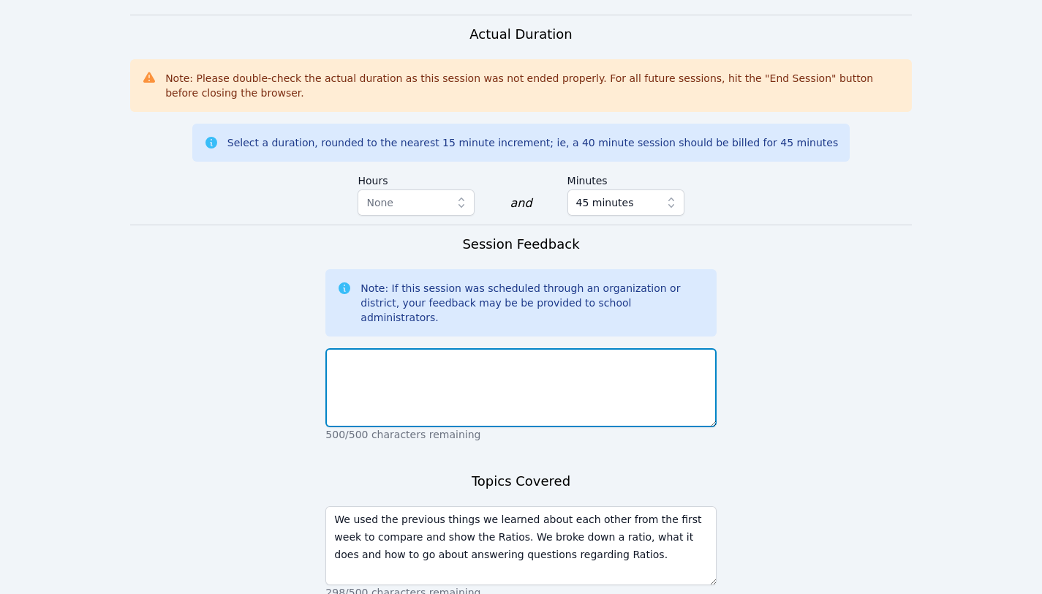
click at [422, 348] on textarea at bounding box center [520, 387] width 390 height 79
paste textarea "Great start to week two - we expanded on what each week will look like. The stu…"
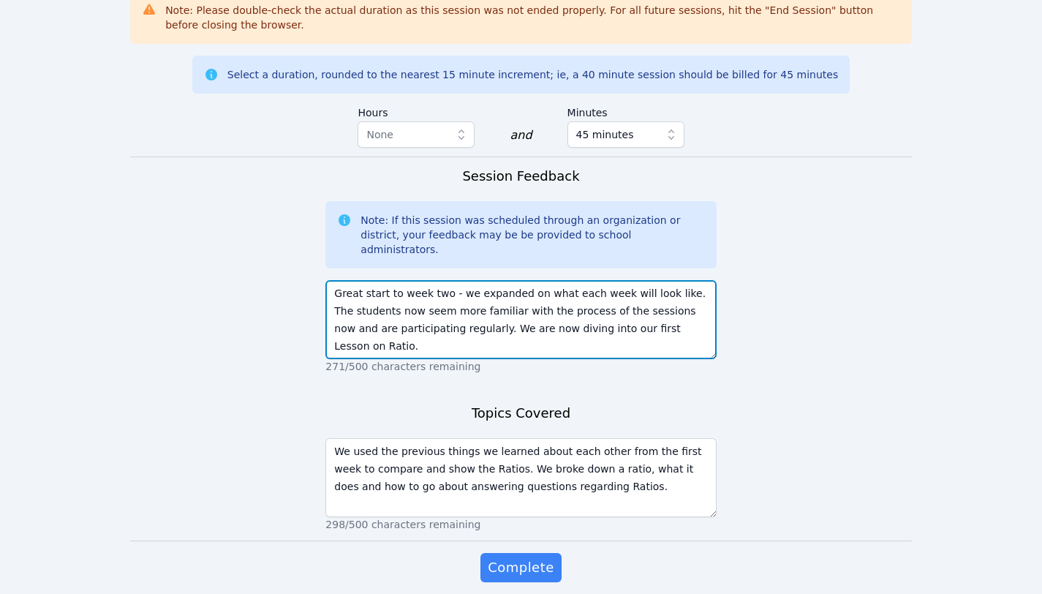
scroll to position [1470, 0]
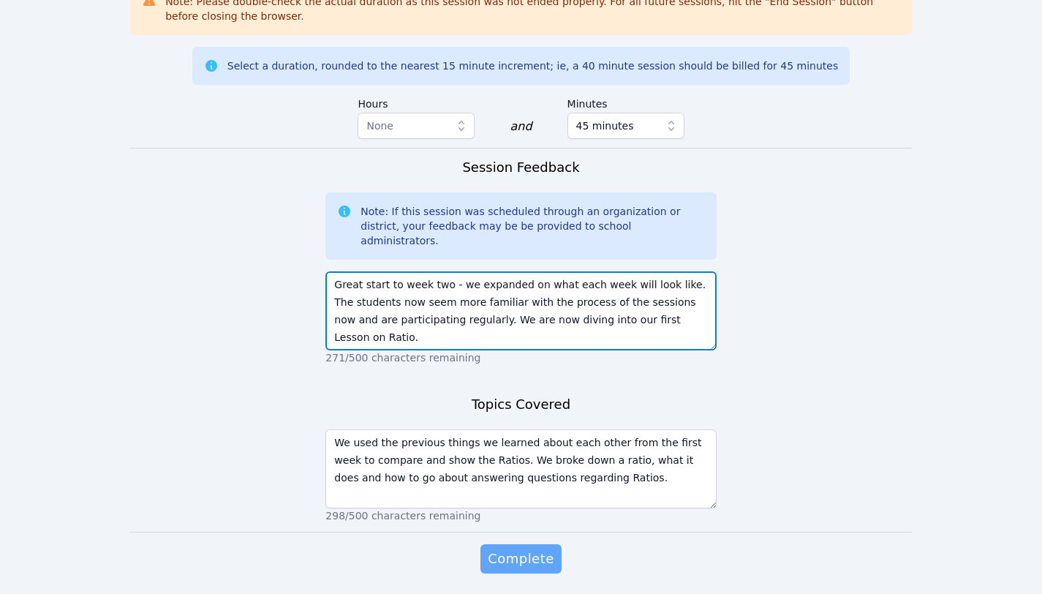
type textarea "Great start to week two - we expanded on what each week will look like. The stu…"
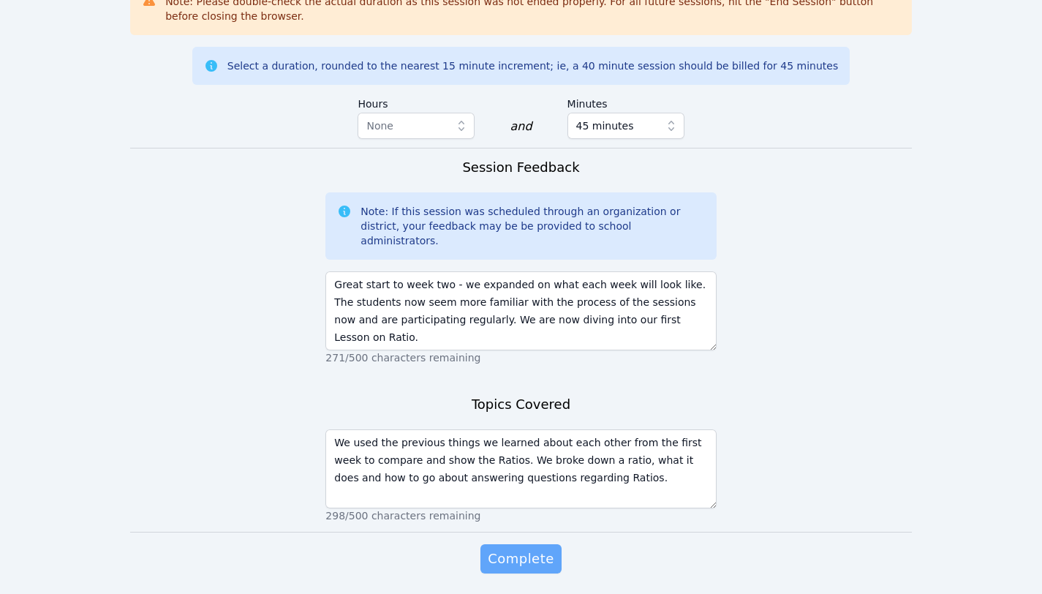
click at [524, 548] on span "Complete" at bounding box center [521, 558] width 66 height 20
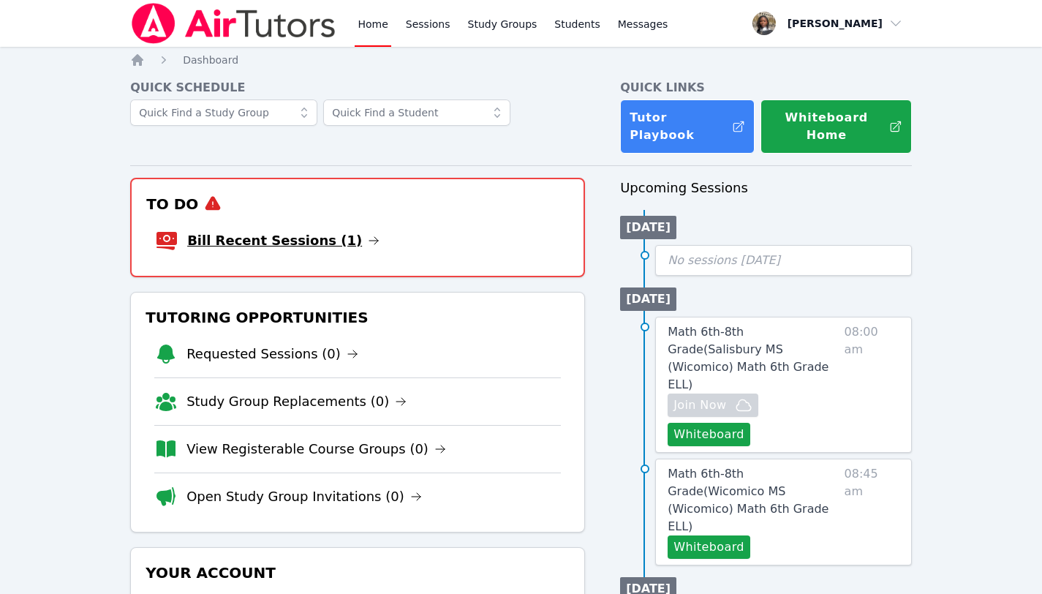
click at [249, 230] on link "Bill Recent Sessions (1)" at bounding box center [283, 240] width 192 height 20
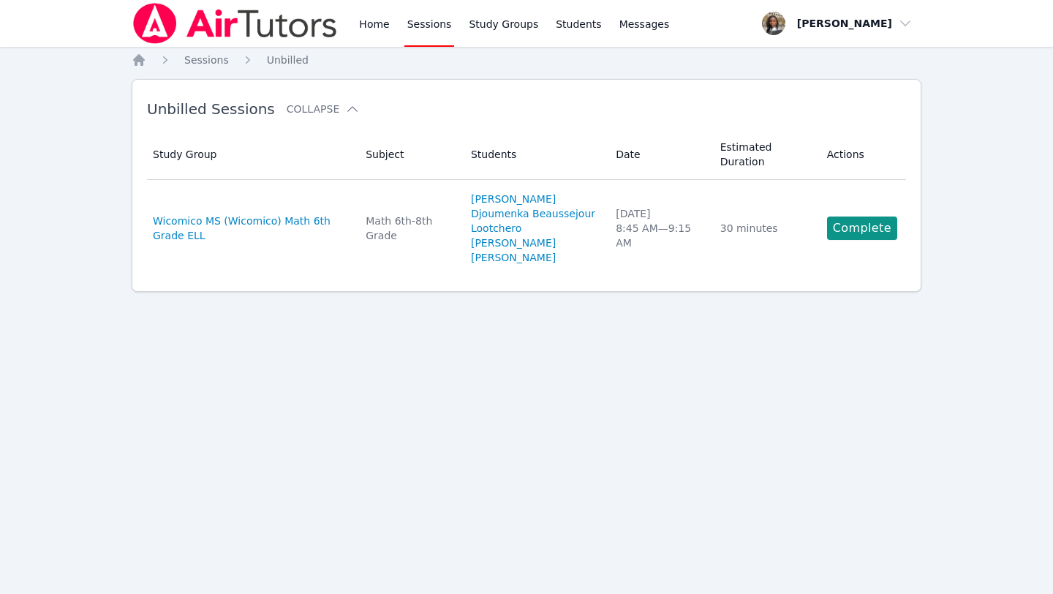
click at [872, 234] on link "Complete" at bounding box center [862, 227] width 70 height 23
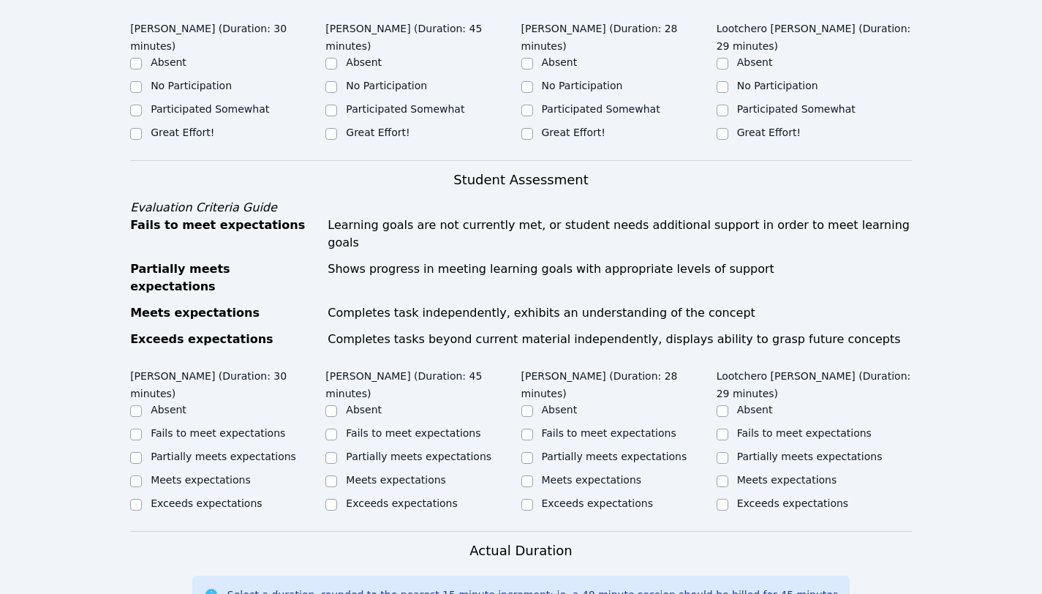
scroll to position [533, 0]
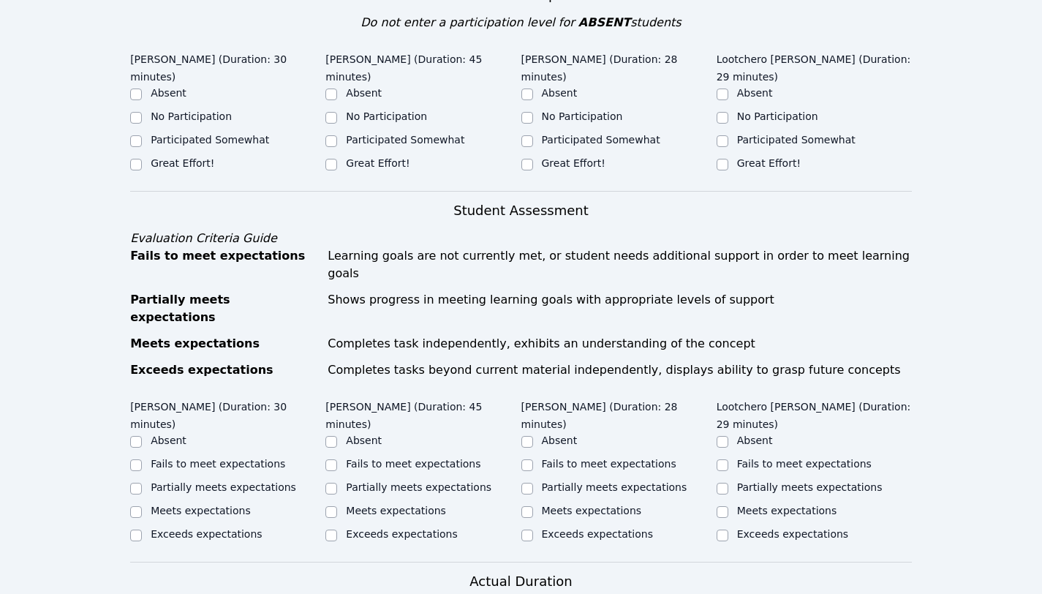
click at [203, 160] on label "Great Effort!" at bounding box center [183, 163] width 64 height 12
click at [142, 160] on input "Great Effort!" at bounding box center [136, 165] width 12 height 12
checkbox input "true"
click at [401, 160] on label "Great Effort!" at bounding box center [378, 163] width 64 height 12
click at [337, 160] on input "Great Effort!" at bounding box center [331, 165] width 12 height 12
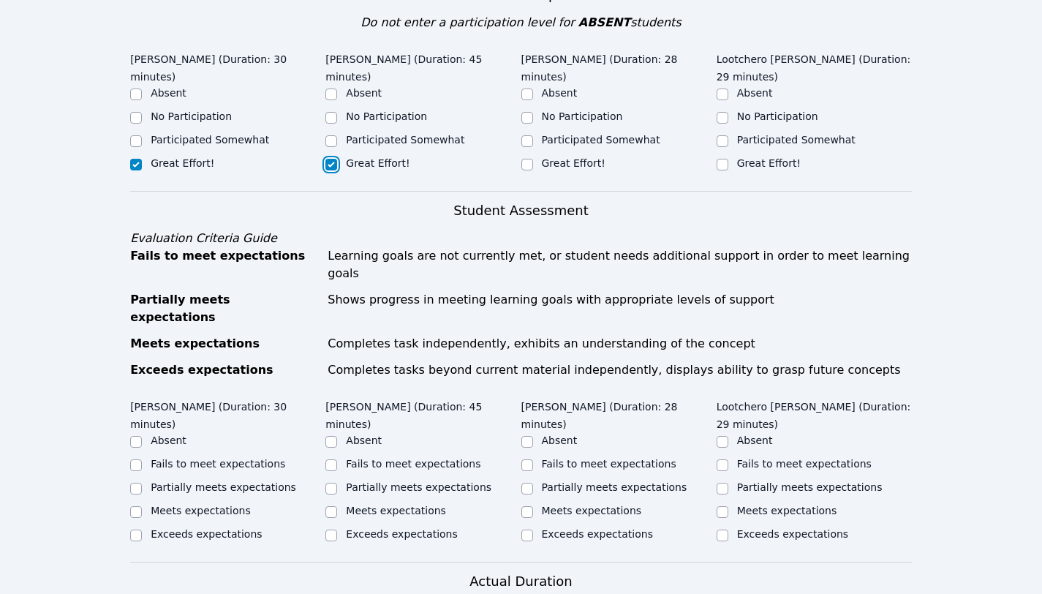
checkbox input "true"
click at [578, 157] on label "Great Effort!" at bounding box center [574, 163] width 64 height 12
click at [533, 159] on input "Great Effort!" at bounding box center [527, 165] width 12 height 12
checkbox input "true"
click at [735, 156] on div "Great Effort!" at bounding box center [814, 165] width 195 height 18
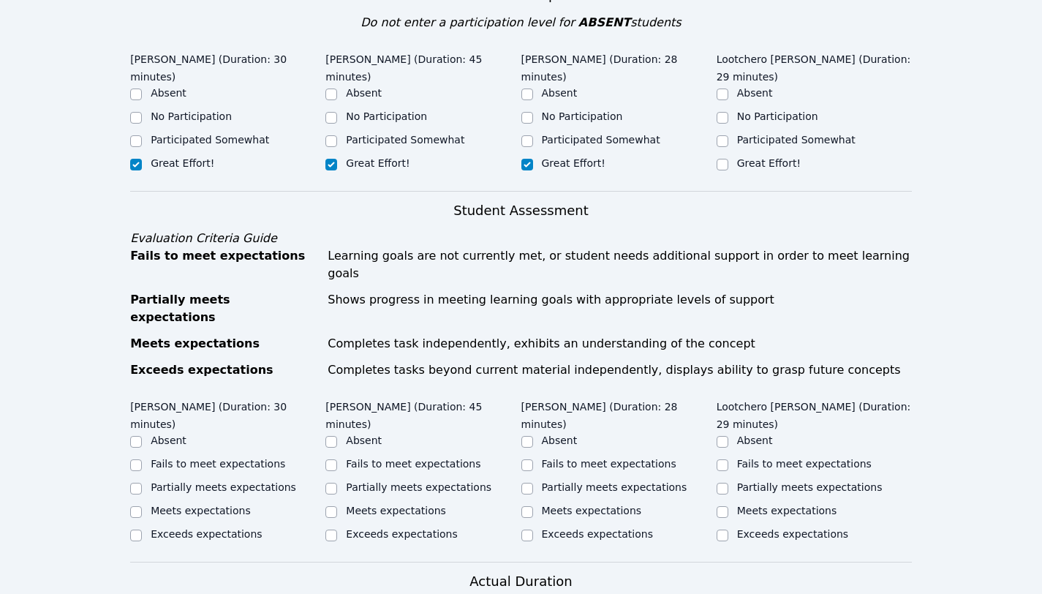
click at [254, 458] on label "Fails to meet expectations" at bounding box center [218, 464] width 135 height 12
click at [142, 459] on input "Fails to meet expectations" at bounding box center [136, 465] width 12 height 12
checkbox input "true"
click at [405, 456] on div "Fails to meet expectations" at bounding box center [413, 463] width 135 height 15
click at [468, 458] on label "Fails to meet expectations" at bounding box center [413, 464] width 135 height 12
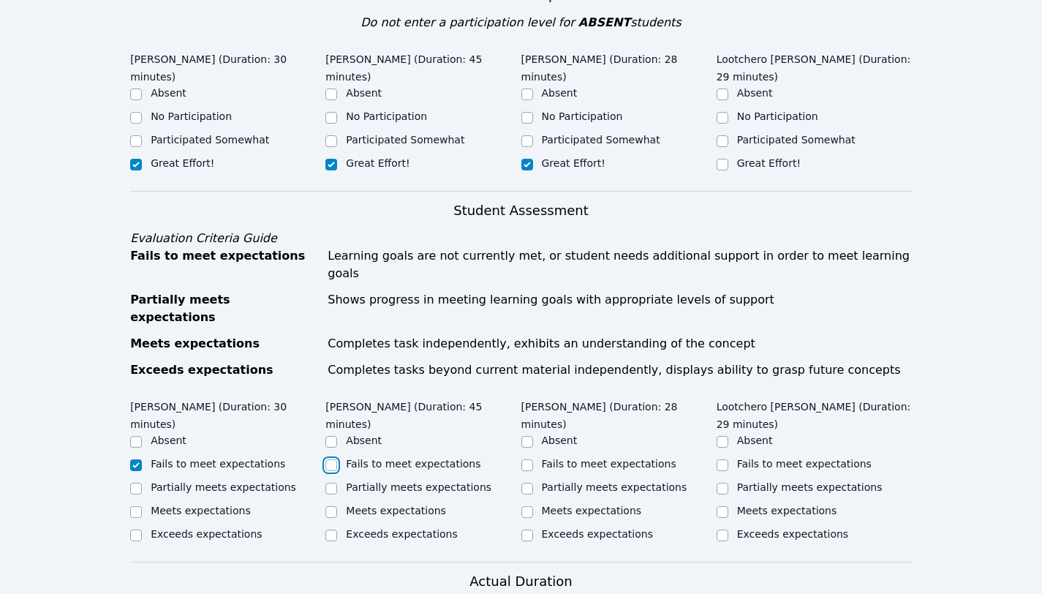
click at [337, 459] on input "Fails to meet expectations" at bounding box center [331, 465] width 12 height 12
checkbox input "true"
click at [582, 458] on label "Fails to meet expectations" at bounding box center [609, 464] width 135 height 12
click at [533, 459] on input "Fails to meet expectations" at bounding box center [527, 465] width 12 height 12
checkbox input "true"
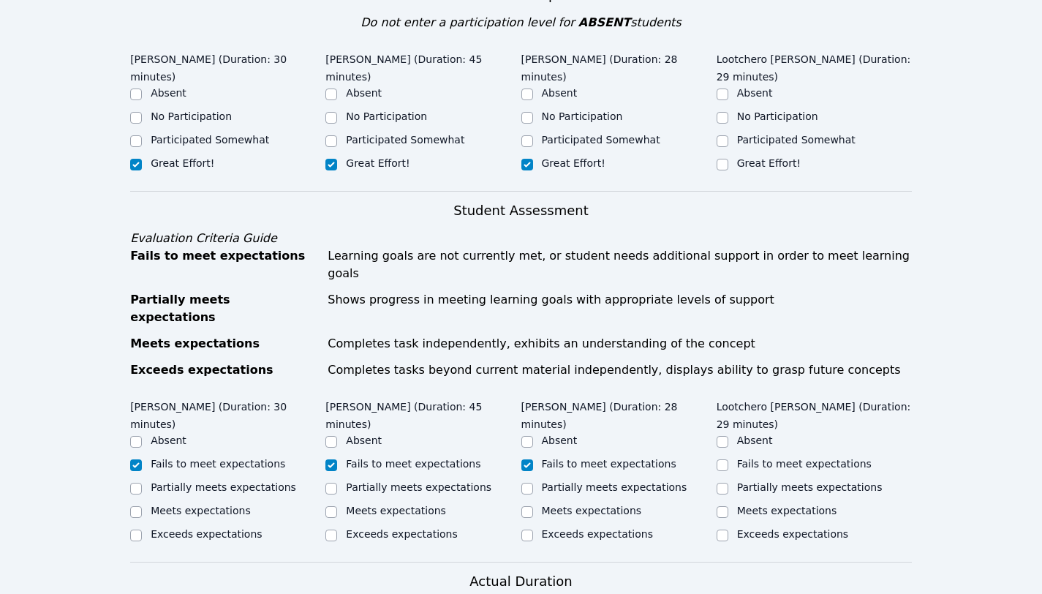
click at [756, 458] on label "Fails to meet expectations" at bounding box center [804, 464] width 135 height 12
click at [728, 459] on input "Fails to meet expectations" at bounding box center [723, 465] width 12 height 12
checkbox input "true"
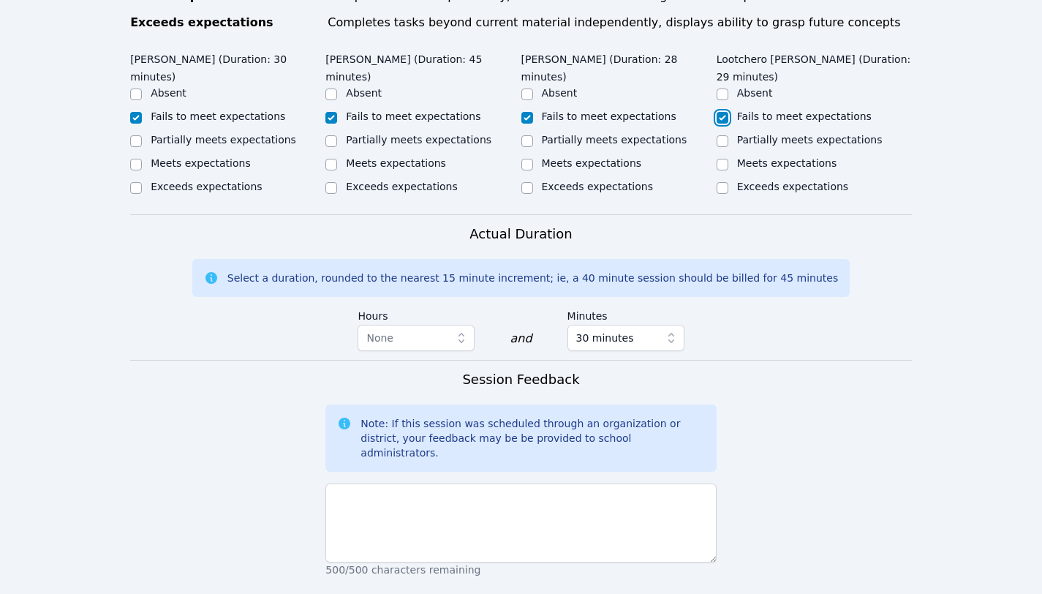
scroll to position [910, 0]
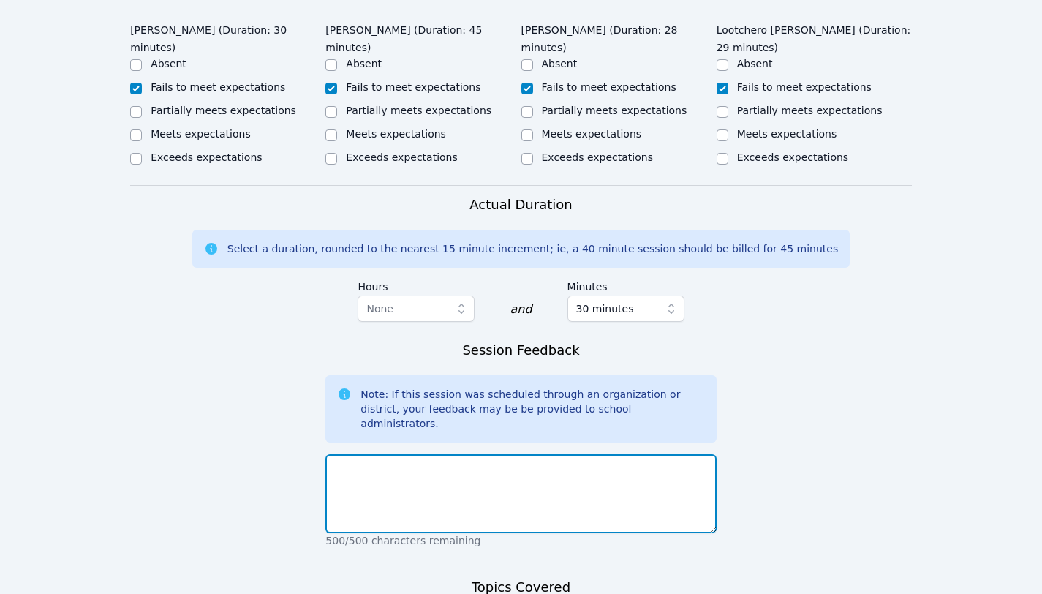
click at [607, 454] on textarea at bounding box center [520, 493] width 390 height 79
paste textarea "We are covering Ratios and understanding how a fraction can be used similarly."
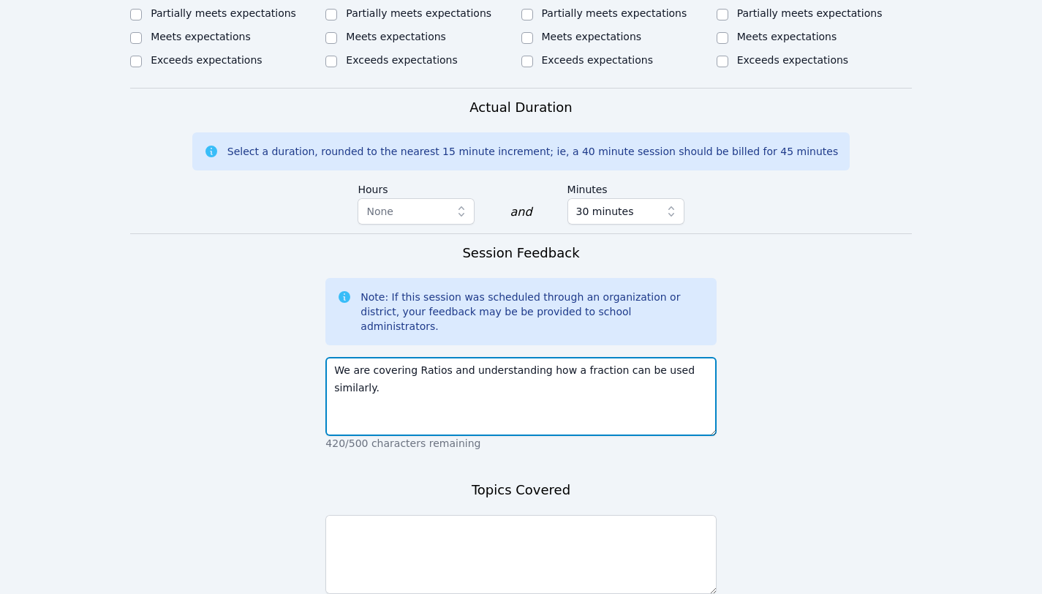
scroll to position [1013, 0]
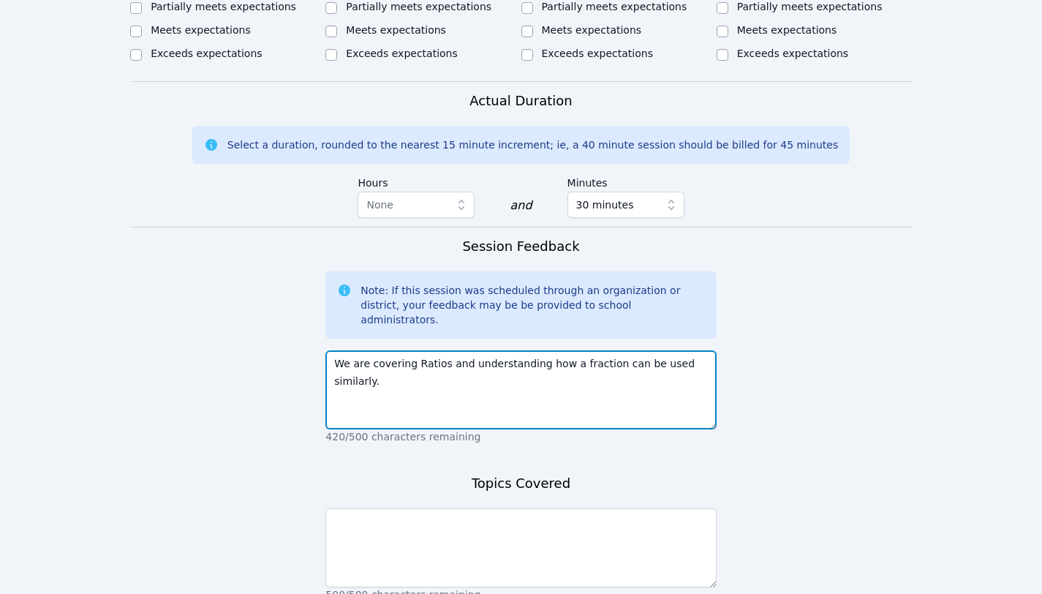
paste textarea "SN: Each student background is different from the languages they speak, countri…"
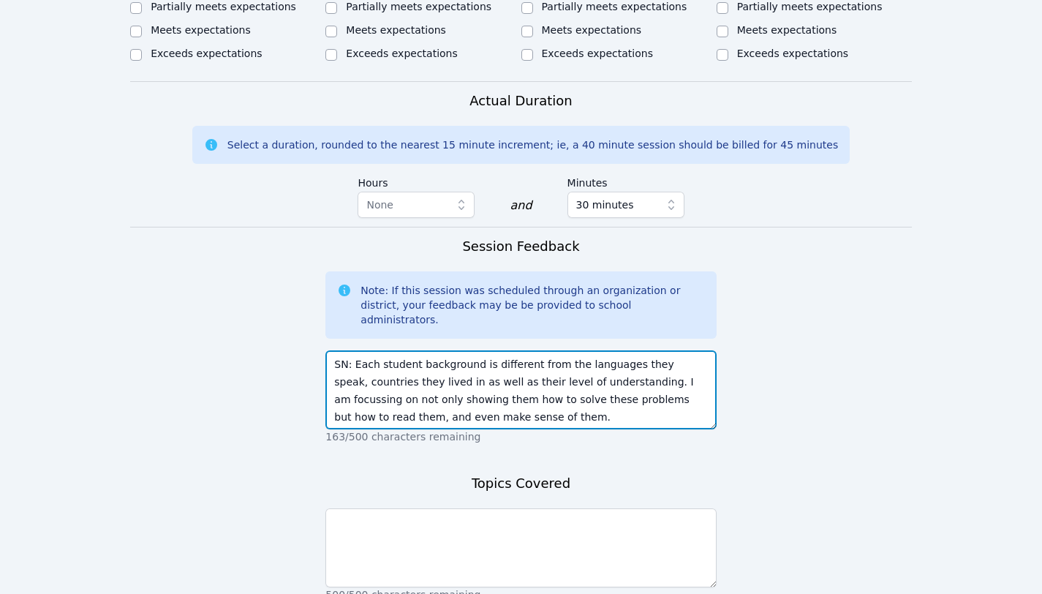
scroll to position [0, 0]
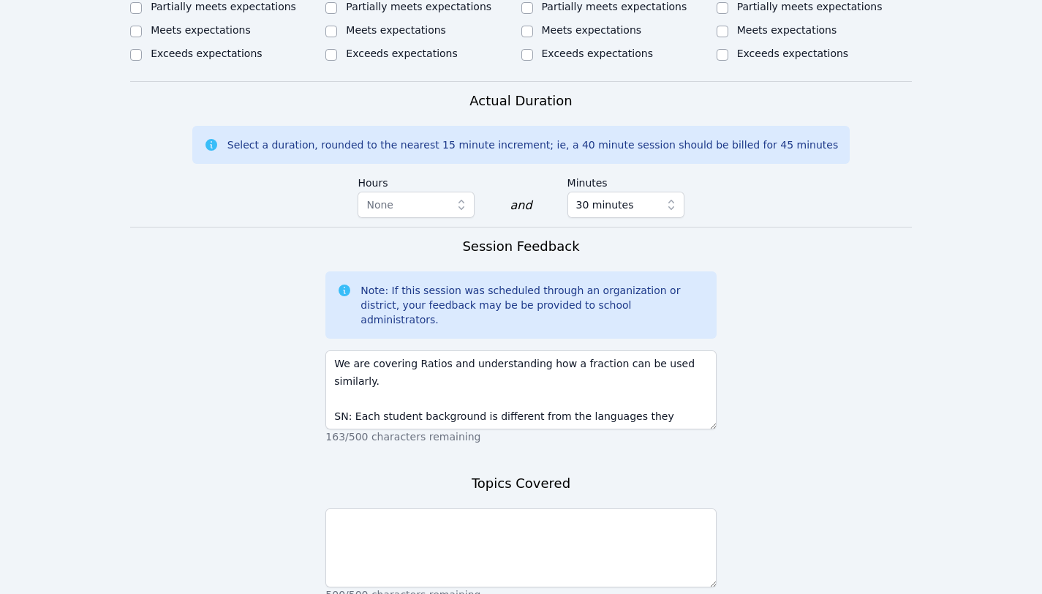
click at [746, 292] on form "Student Participation Do not enter a participation level for ABSENT students Dj…" at bounding box center [521, 88] width 782 height 1187
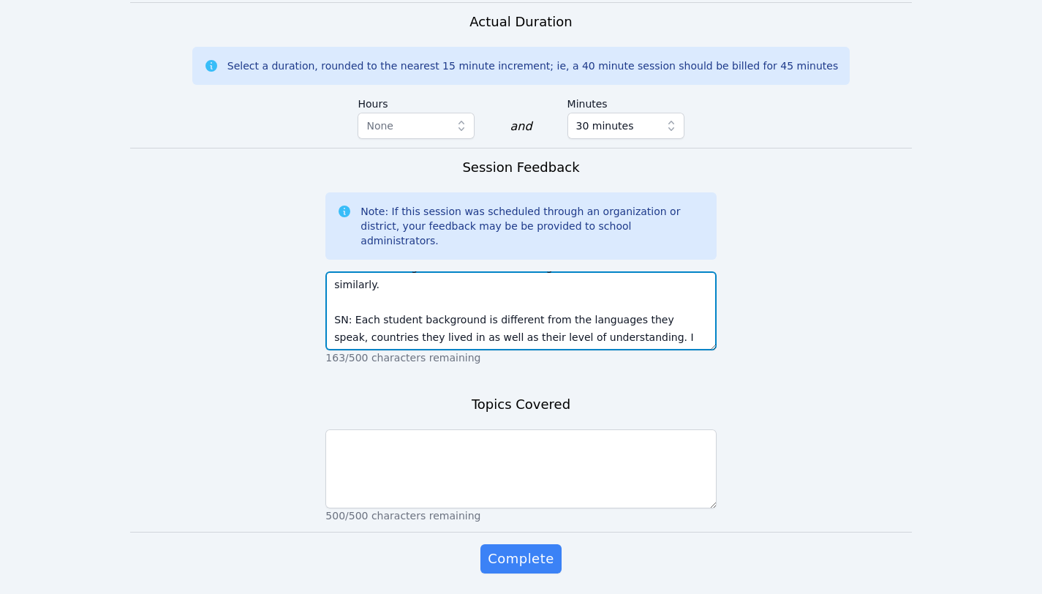
scroll to position [70, 0]
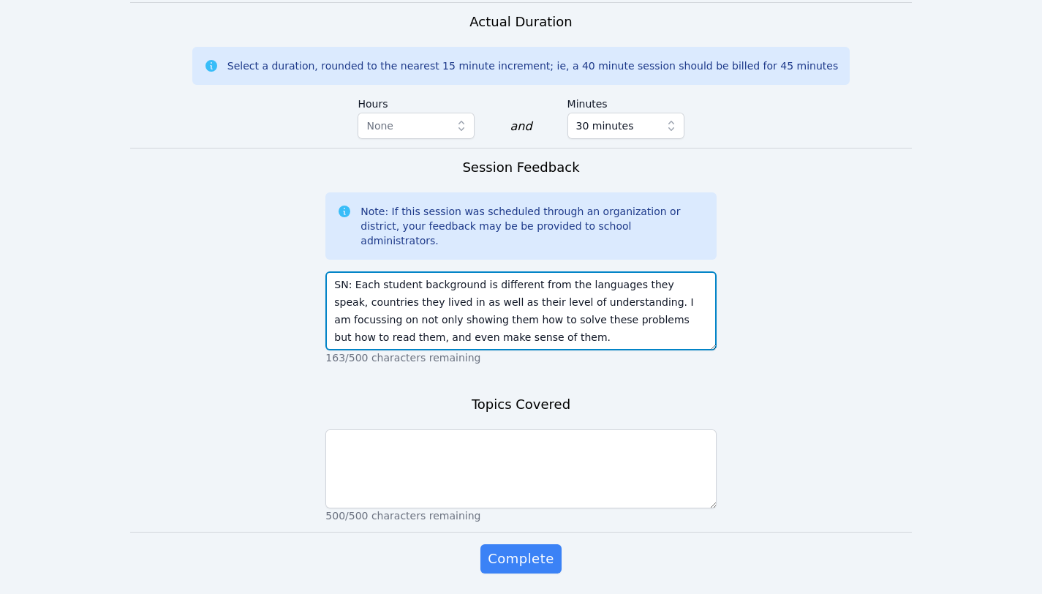
drag, startPoint x: 338, startPoint y: 290, endPoint x: 532, endPoint y: 343, distance: 200.8
click at [530, 343] on form "Student Participation Do not enter a participation level for ABSENT students Dj…" at bounding box center [521, 9] width 782 height 1187
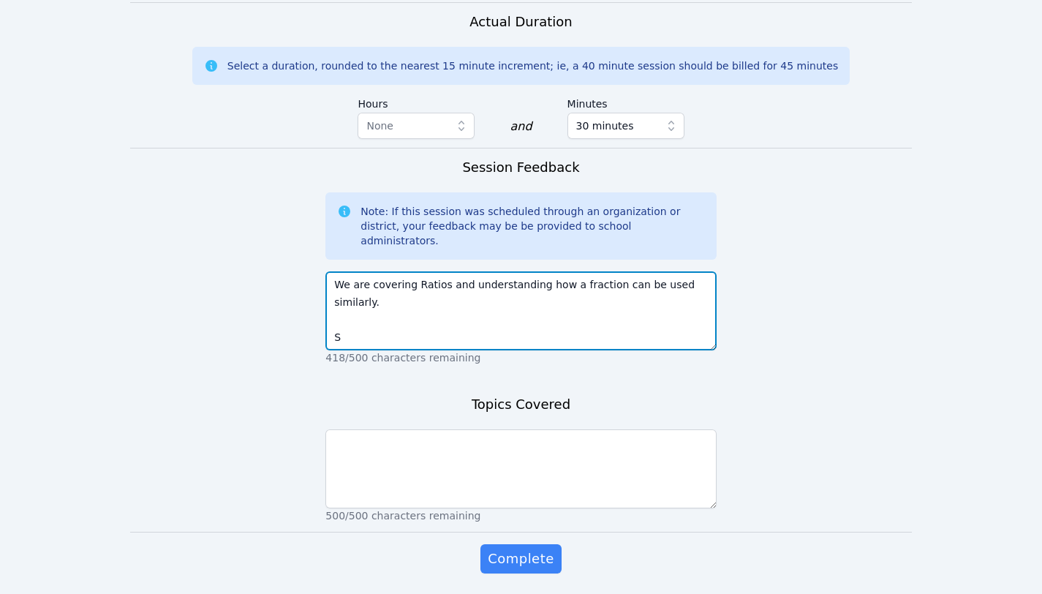
scroll to position [0, 0]
paste textarea "SN: Each student's background is different from the languages they speak, count…"
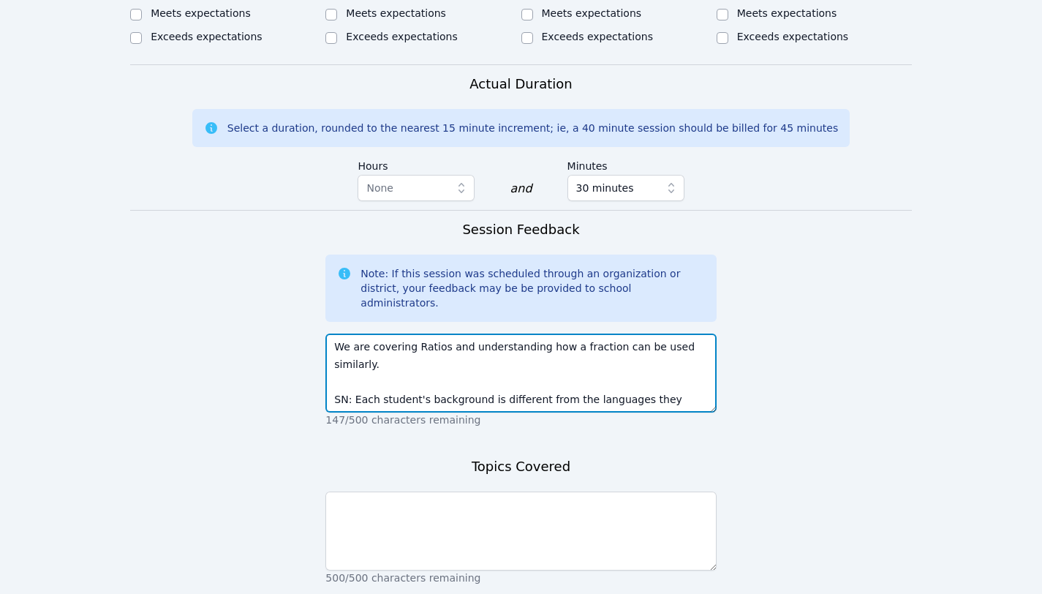
scroll to position [1047, 0]
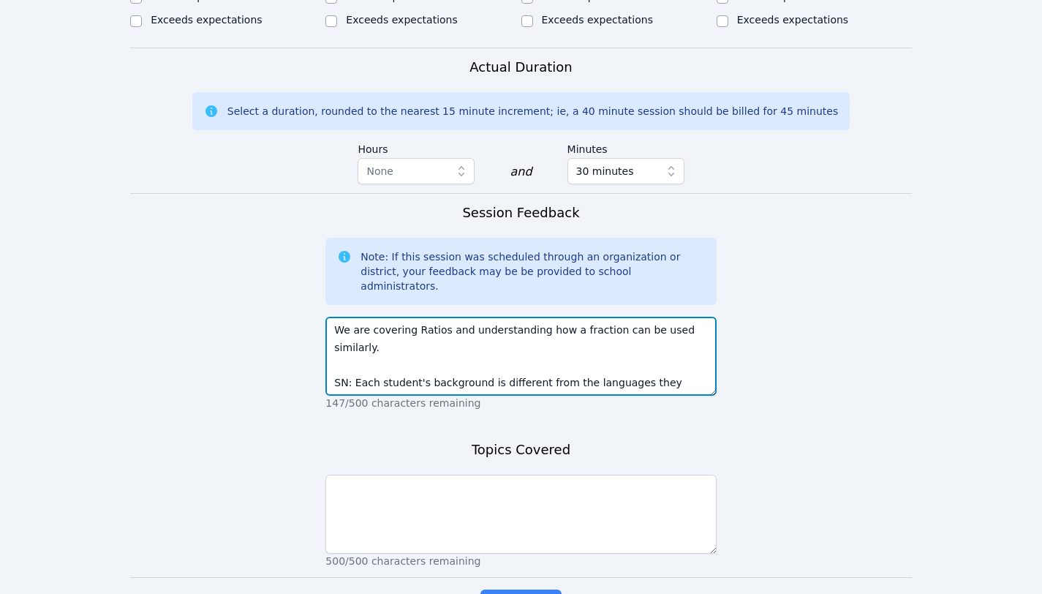
type textarea "We are covering Ratios and understanding how a fraction can be used similarly. …"
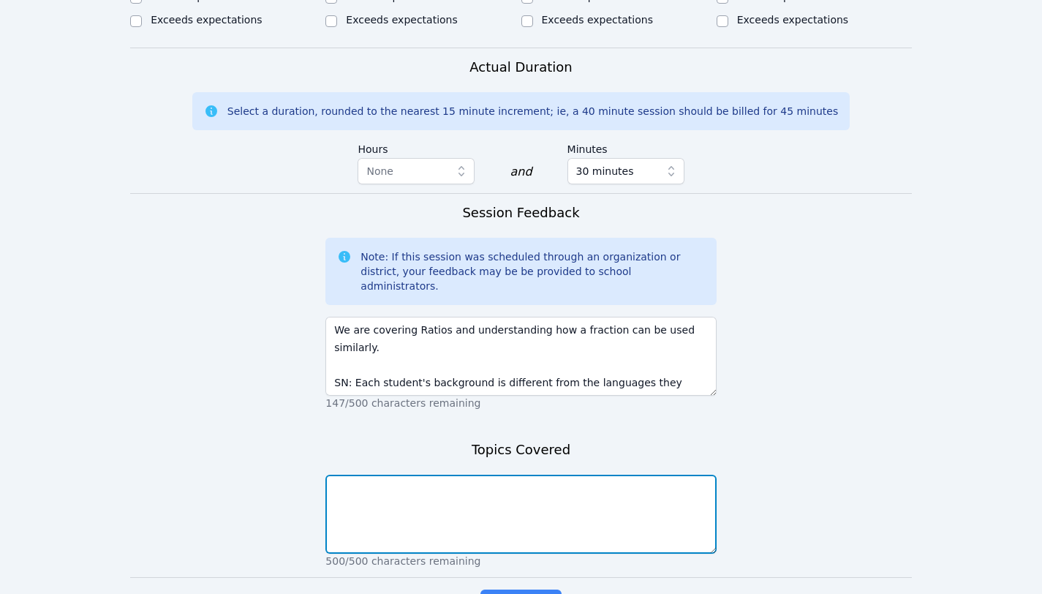
click at [675, 475] on textarea at bounding box center [520, 514] width 390 height 79
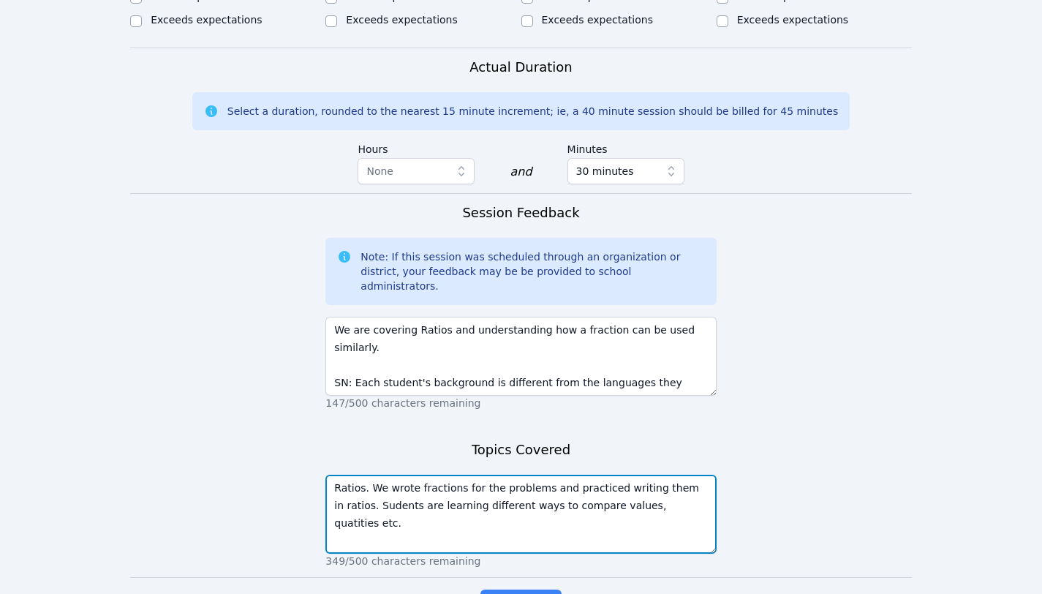
click at [707, 486] on textarea "Ratios. We wrote fractions for the problems and practiced writing them in ratio…" at bounding box center [520, 514] width 390 height 79
click at [334, 475] on textarea "Ratios. We wrote fractions for the problems and practiced writing them in ratio…" at bounding box center [520, 514] width 390 height 79
click at [397, 477] on textarea "Lesson 1 - Ratios. We wrote fractions for the problems and practiced writing th…" at bounding box center [520, 514] width 390 height 79
click at [400, 483] on textarea "Lesson 1 - Ratios. We wrote fractions for the problems and practiced writing th…" at bounding box center [520, 514] width 390 height 79
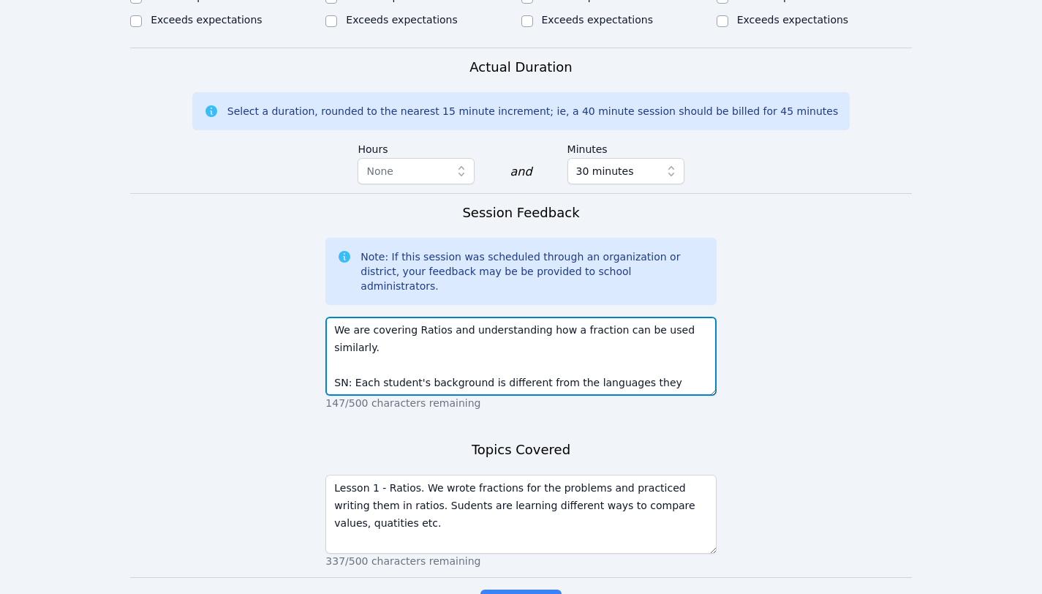
scroll to position [53, 0]
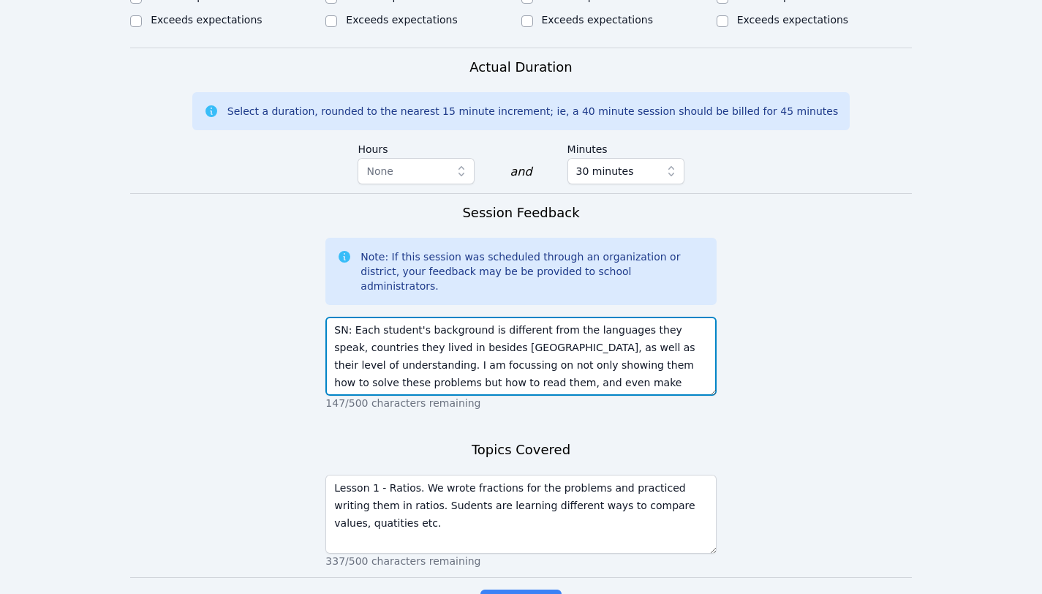
drag, startPoint x: 332, startPoint y: 333, endPoint x: 435, endPoint y: 369, distance: 109.1
click at [435, 369] on div "Session Feedback Note: If this session was scheduled through an organization or…" at bounding box center [520, 311] width 390 height 216
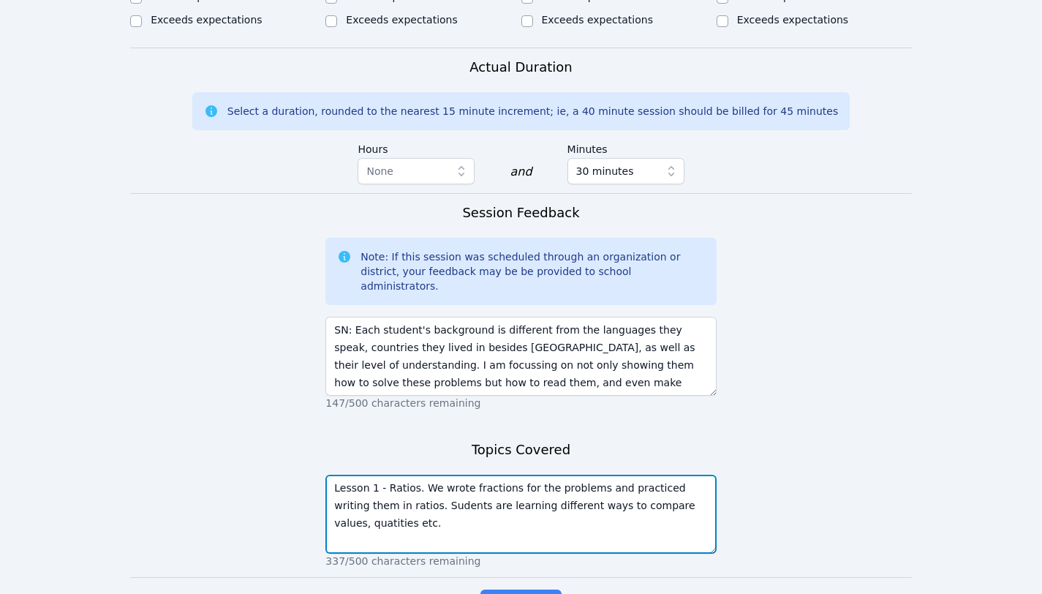
click at [382, 497] on textarea "Lesson 1 - Ratios. We wrote fractions for the problems and practiced writing th…" at bounding box center [520, 514] width 390 height 79
paste textarea "SN: Each student's background is different from the languages they speak, count…"
click at [436, 475] on textarea "Lesson 1 - Ratios. We wrote fractions for the problems and practiced writing th…" at bounding box center [520, 514] width 390 height 79
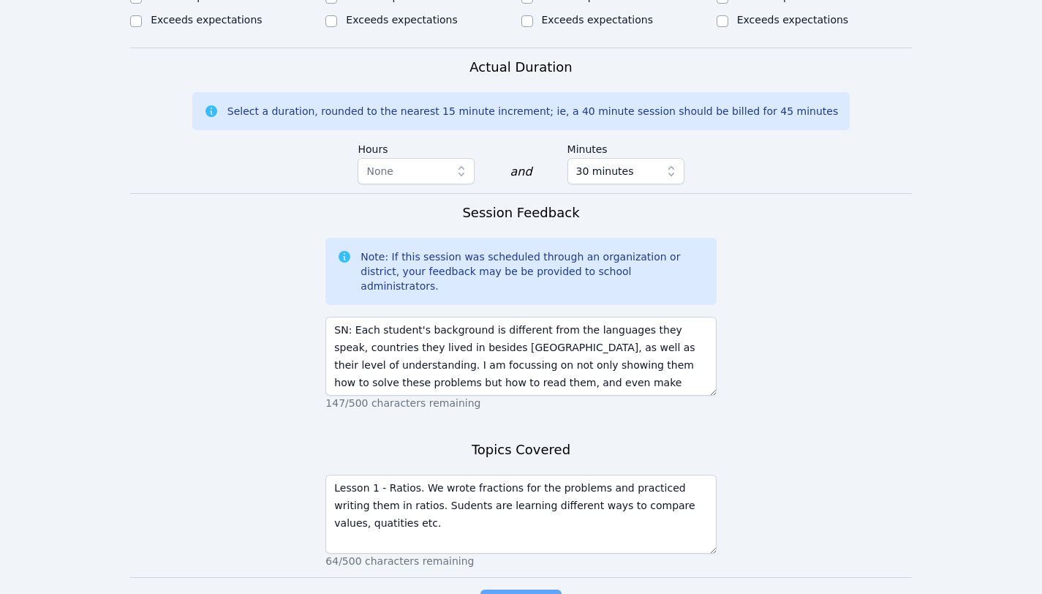
click at [498, 593] on span "Complete" at bounding box center [521, 604] width 66 height 20
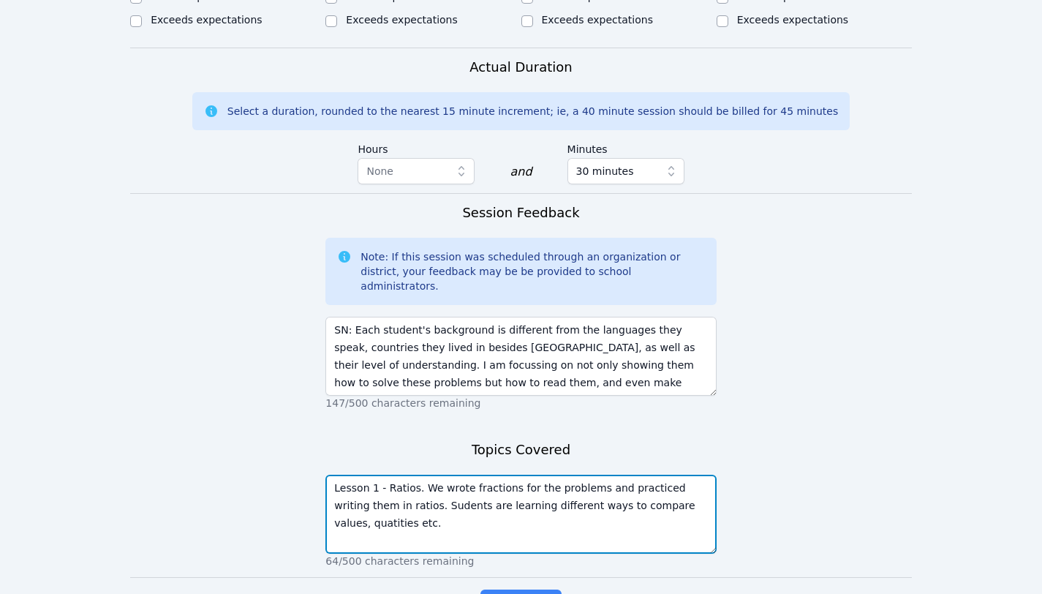
drag, startPoint x: 404, startPoint y: 472, endPoint x: 322, endPoint y: 431, distance: 92.2
click at [322, 432] on form "Student Participation Do not enter a participation level for ABSENT students Dj…" at bounding box center [521, 44] width 782 height 1207
click at [398, 475] on textarea "Lesson 1 - Ratios. We wrote fractions for the problems and practiced writing th…" at bounding box center [520, 514] width 390 height 79
drag, startPoint x: 398, startPoint y: 472, endPoint x: 317, endPoint y: 424, distance: 94.7
click at [317, 424] on form "Student Participation Do not enter a participation level for ABSENT students Dj…" at bounding box center [521, 44] width 782 height 1207
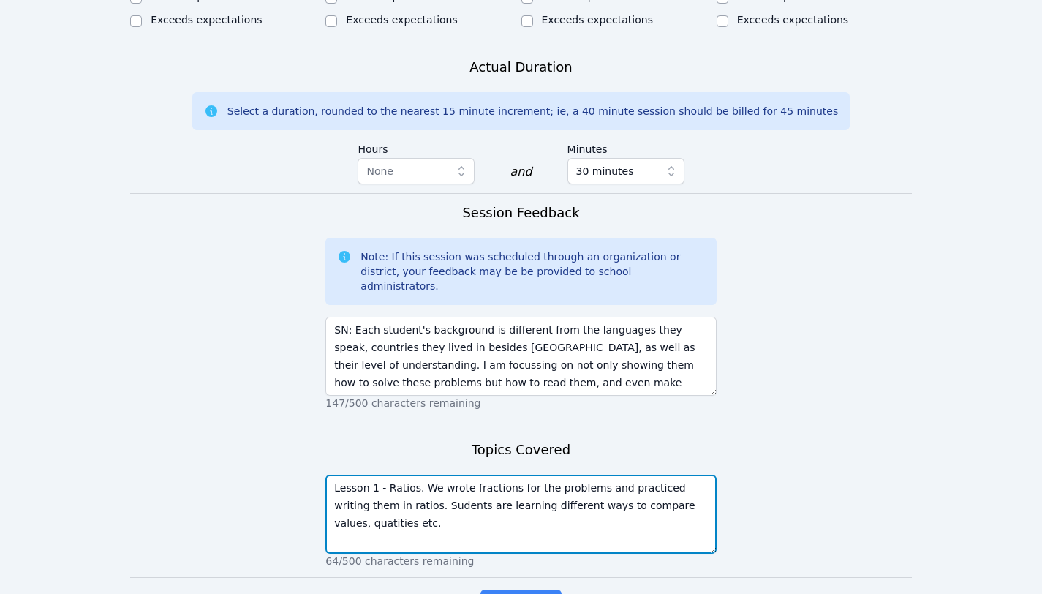
paste textarea "tudents are learning different ways to compare values, quan"
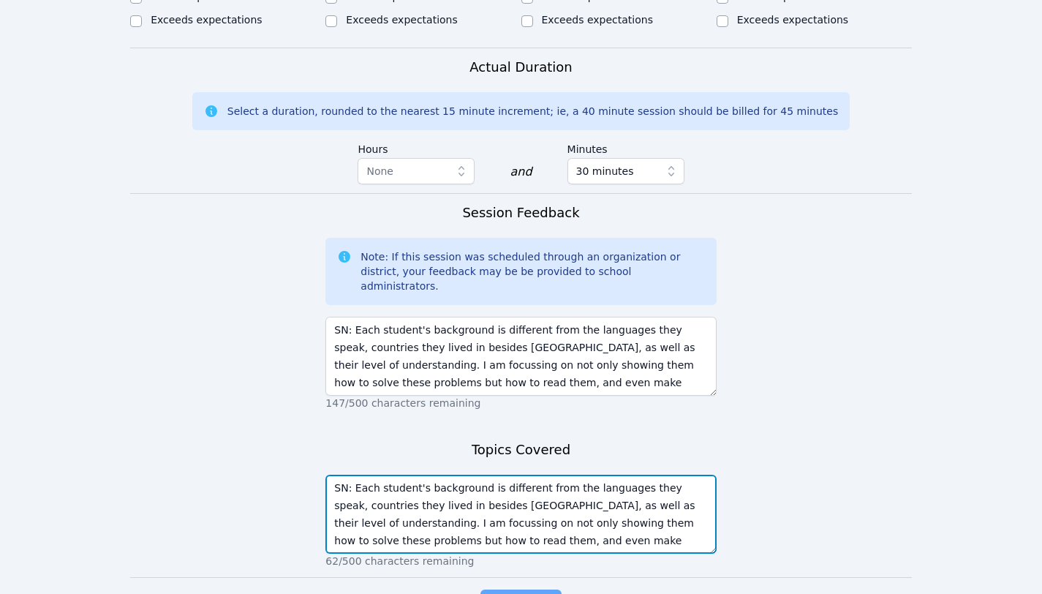
type textarea "Lesson 1 - Ratios. We wrote fractions for the problems and practiced writing th…"
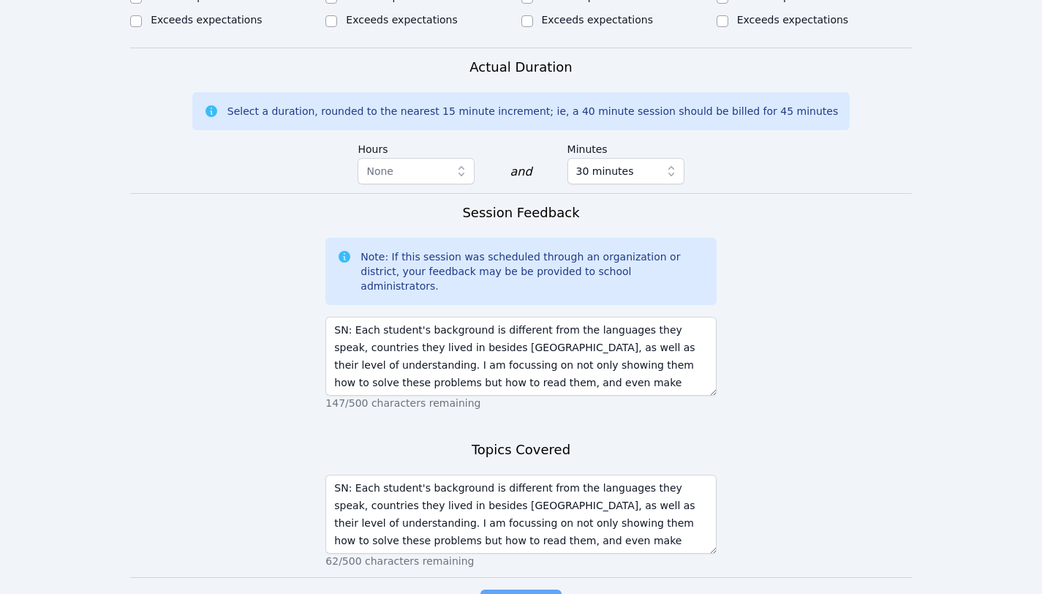
click at [503, 593] on span "Complete" at bounding box center [521, 604] width 66 height 20
click at [537, 593] on span "Complete" at bounding box center [521, 604] width 66 height 20
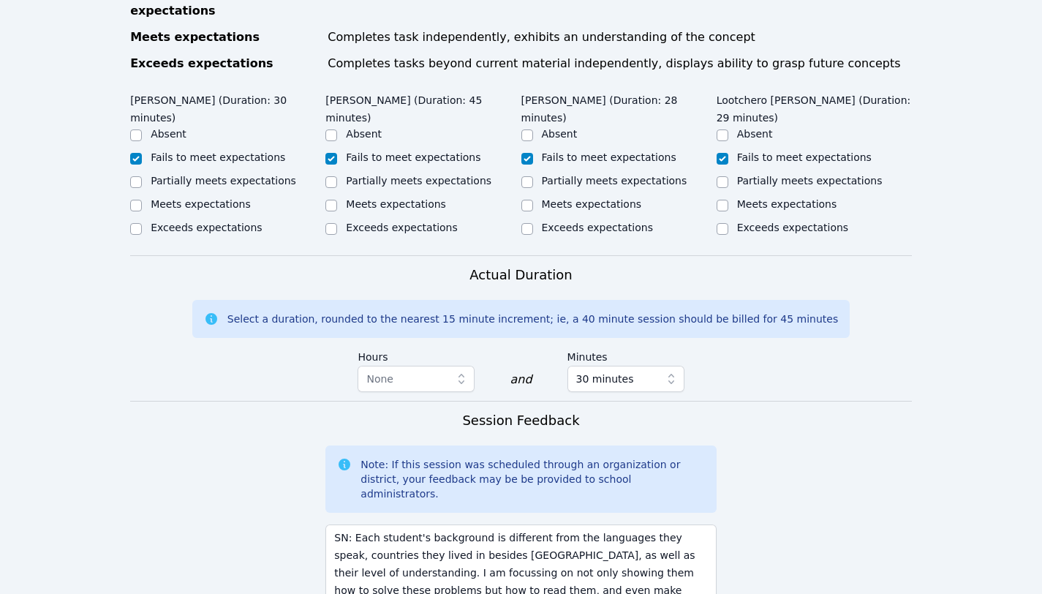
scroll to position [855, 0]
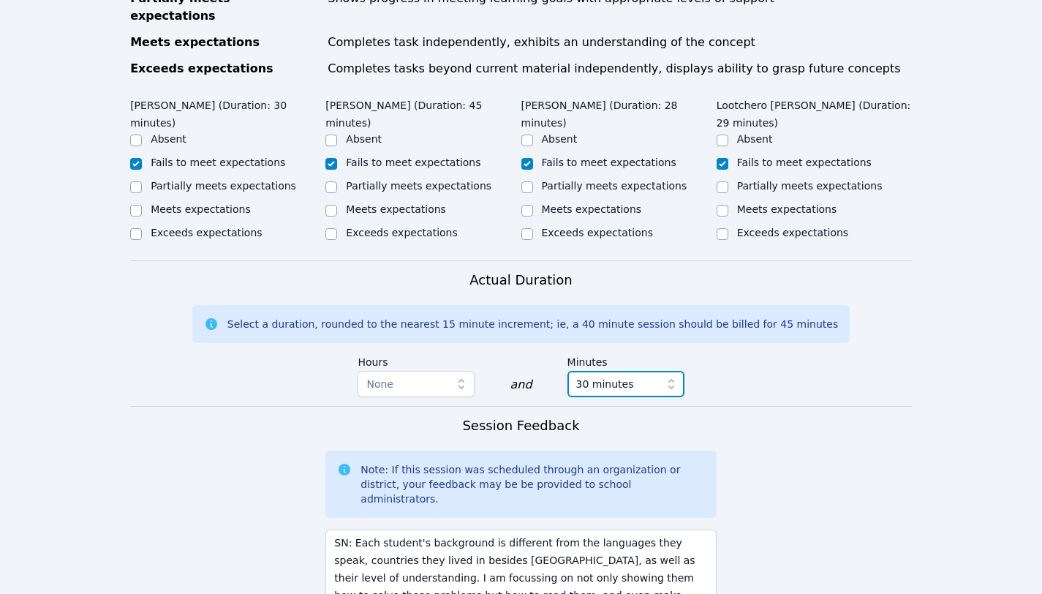
click at [650, 375] on span "30 minutes" at bounding box center [615, 384] width 79 height 18
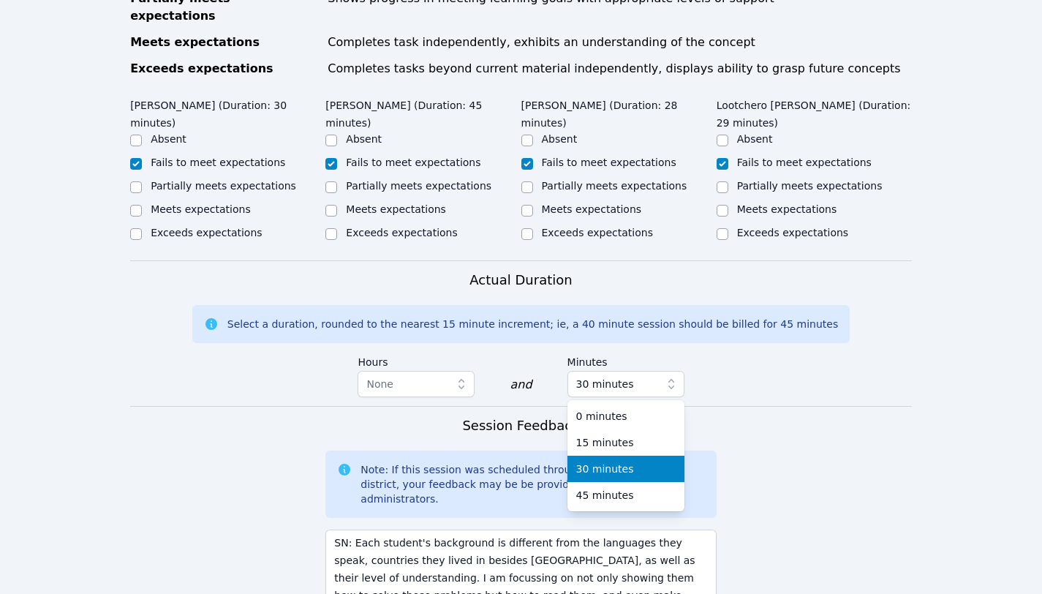
click at [604, 461] on span "30 minutes" at bounding box center [605, 468] width 58 height 15
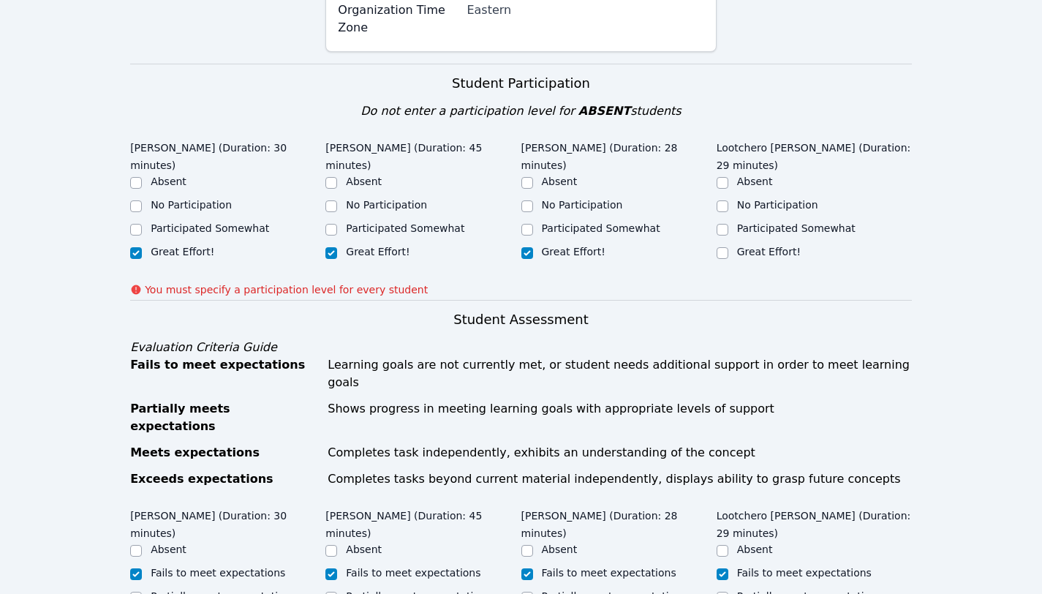
scroll to position [447, 0]
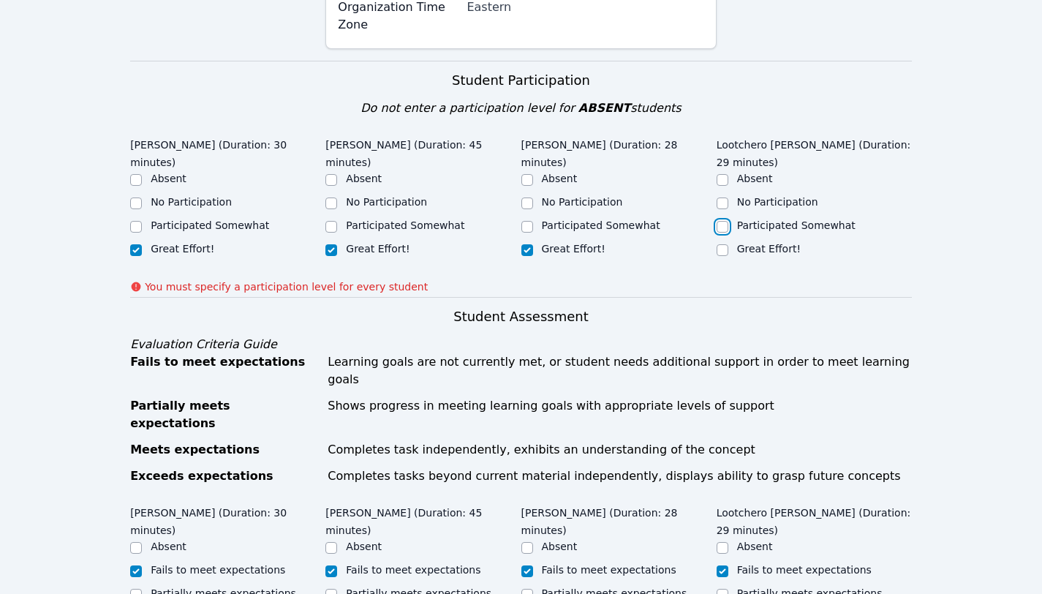
click at [720, 221] on input "Participated Somewhat" at bounding box center [723, 227] width 12 height 12
checkbox input "true"
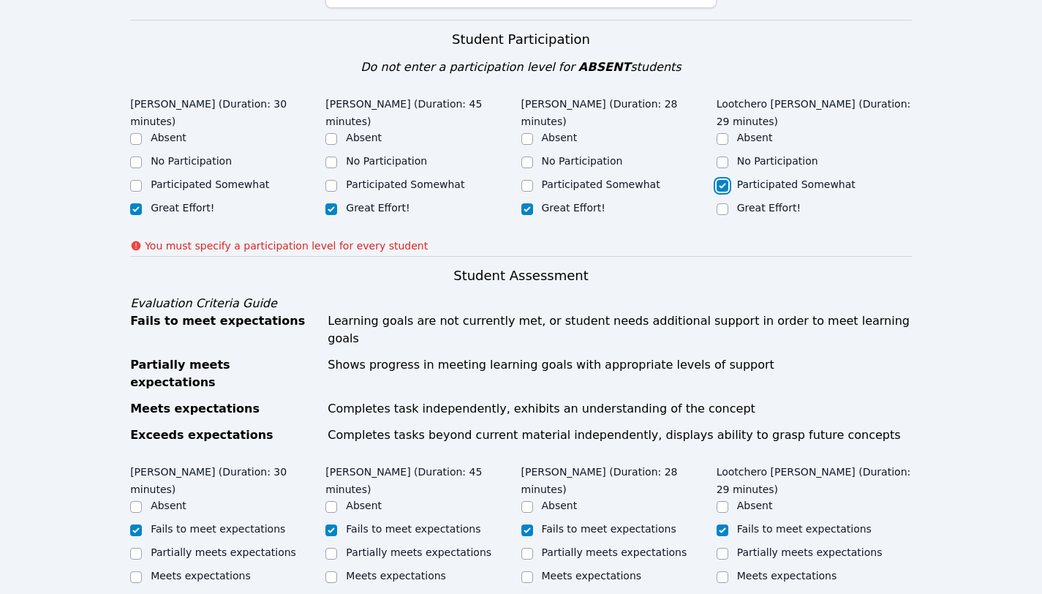
scroll to position [471, 0]
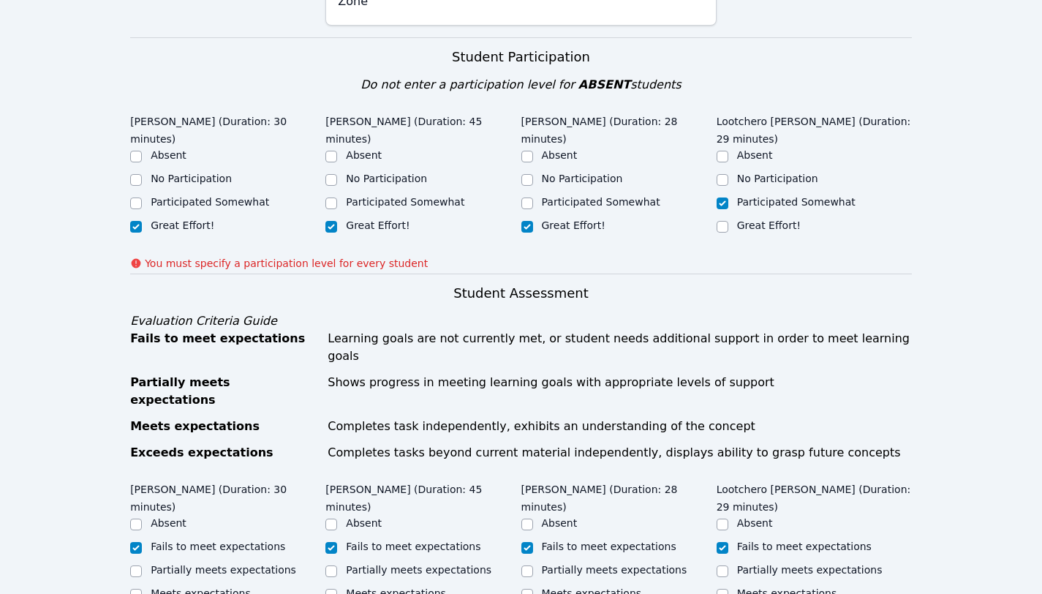
click at [416, 202] on label "Participated Somewhat" at bounding box center [405, 202] width 118 height 12
click at [337, 202] on input "Participated Somewhat" at bounding box center [331, 203] width 12 height 12
checkbox input "true"
checkbox input "false"
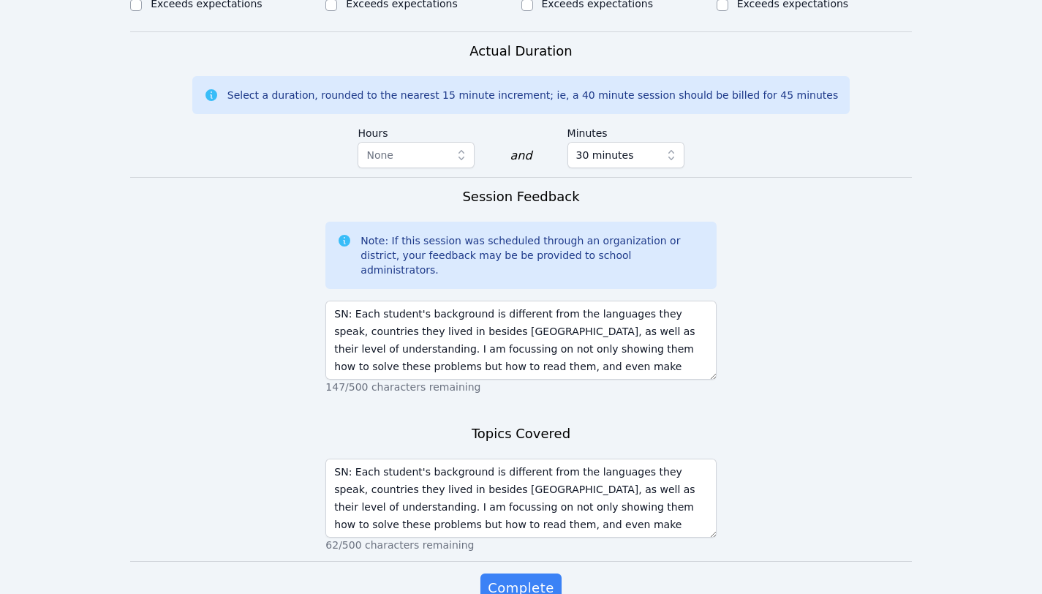
scroll to position [1113, 0]
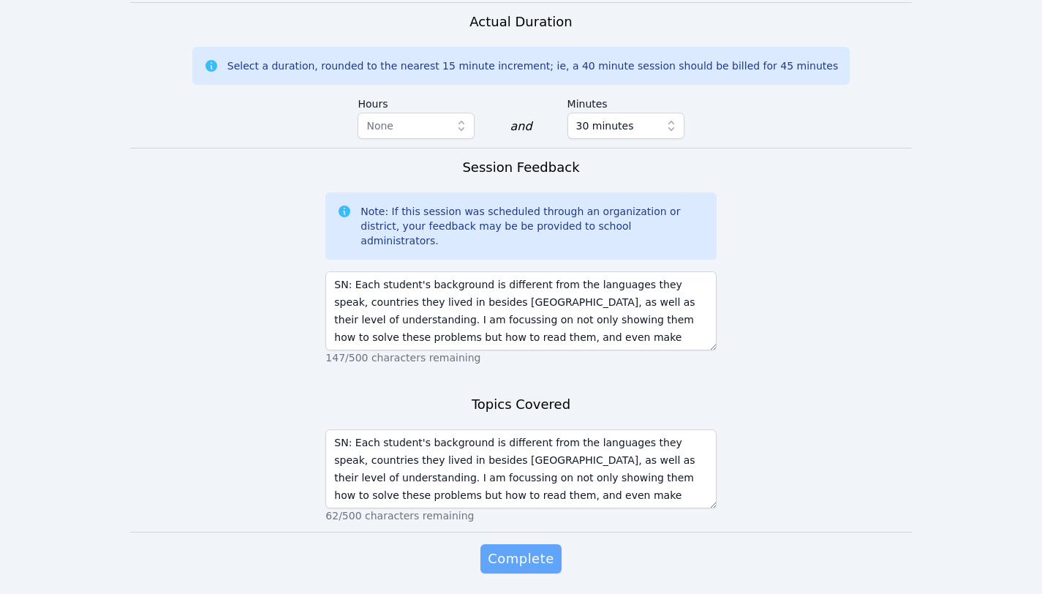
click at [509, 548] on span "Complete" at bounding box center [521, 558] width 66 height 20
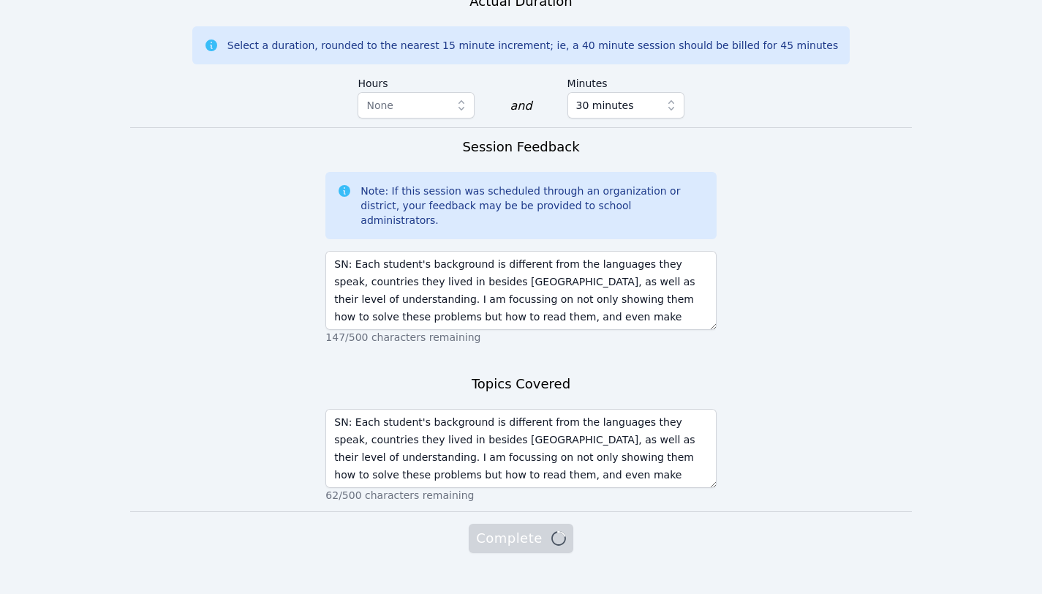
scroll to position [1092, 0]
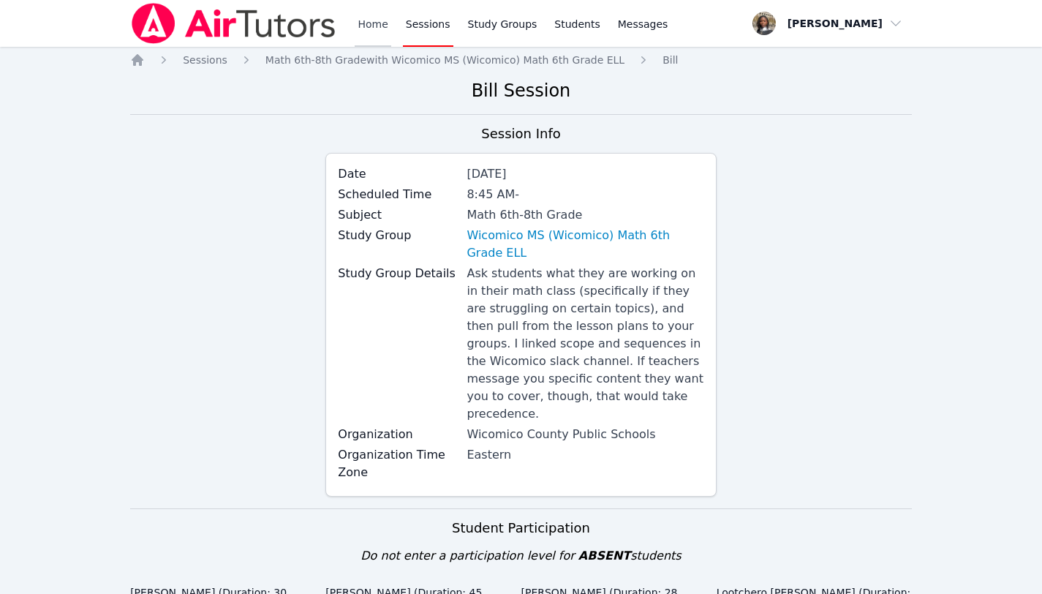
click at [371, 20] on link "Home" at bounding box center [373, 23] width 36 height 47
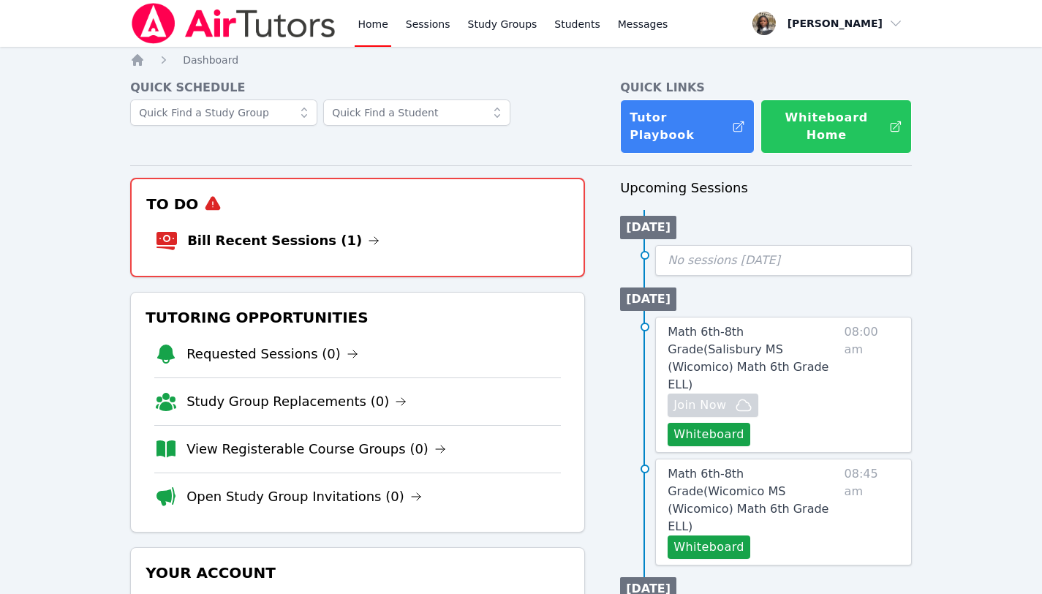
click at [797, 112] on button "Whiteboard Home" at bounding box center [835, 126] width 151 height 54
